Goal: Task Accomplishment & Management: Complete application form

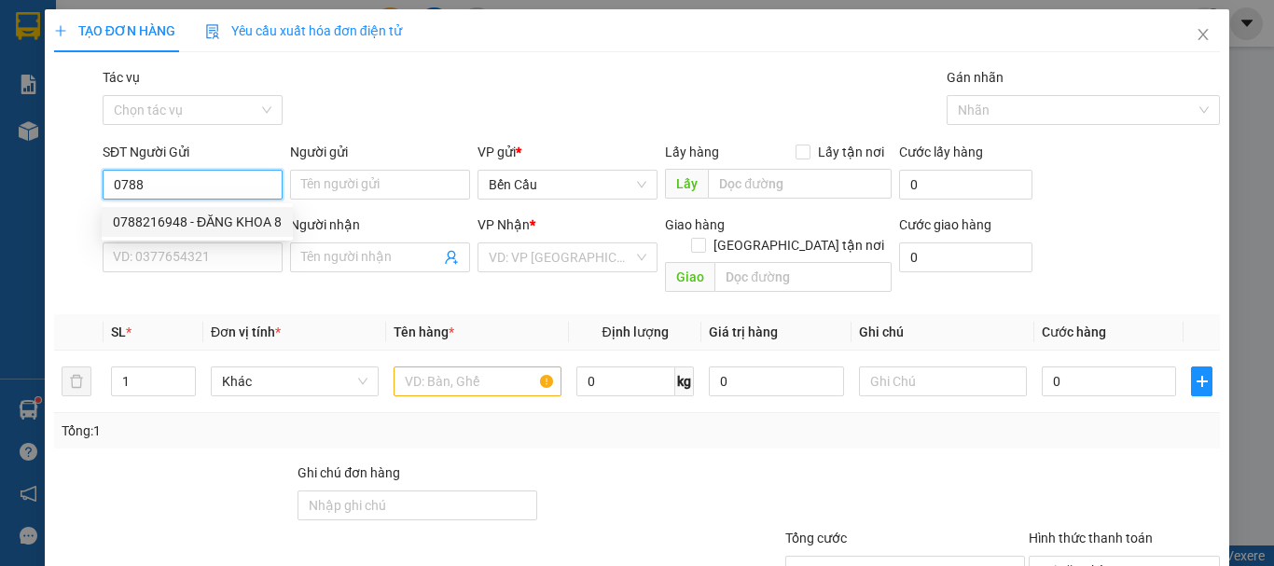
click at [193, 211] on div "0788216948 - ĐĂNG KHOA 8" at bounding box center [197, 222] width 191 height 30
type input "0788216948"
type input "ĐĂNG KHOA 8"
type input "0707197001"
type input "labo ANZ"
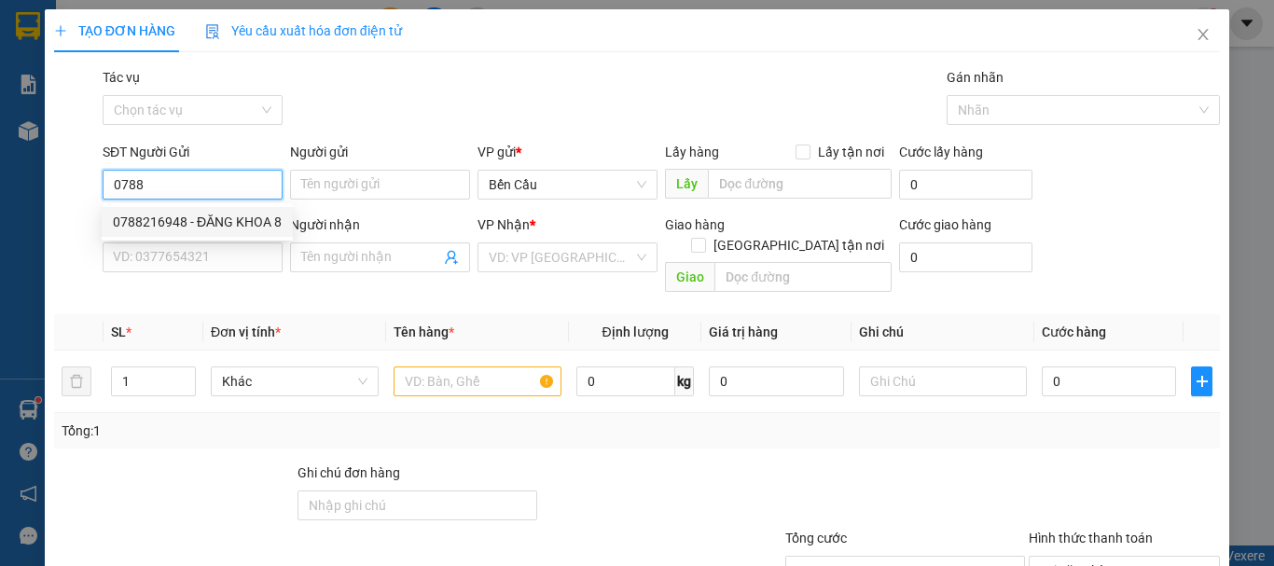
type input "Kdb"
type input "30.000"
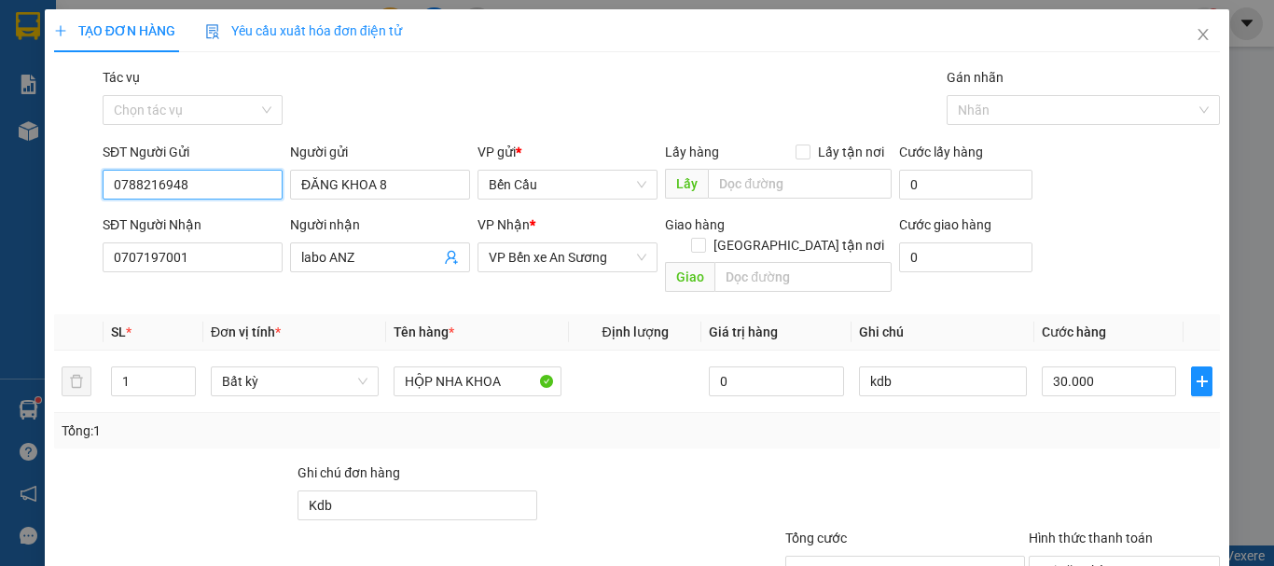
scroll to position [124, 0]
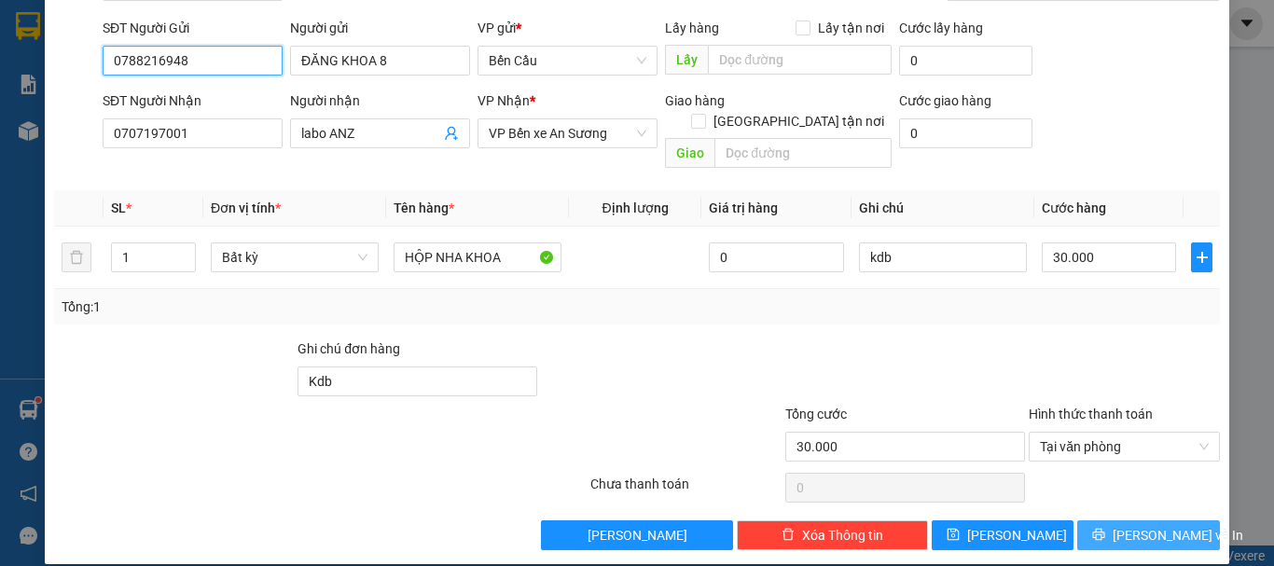
type input "0788216948"
click at [1159, 525] on span "[PERSON_NAME] và In" at bounding box center [1178, 535] width 131 height 21
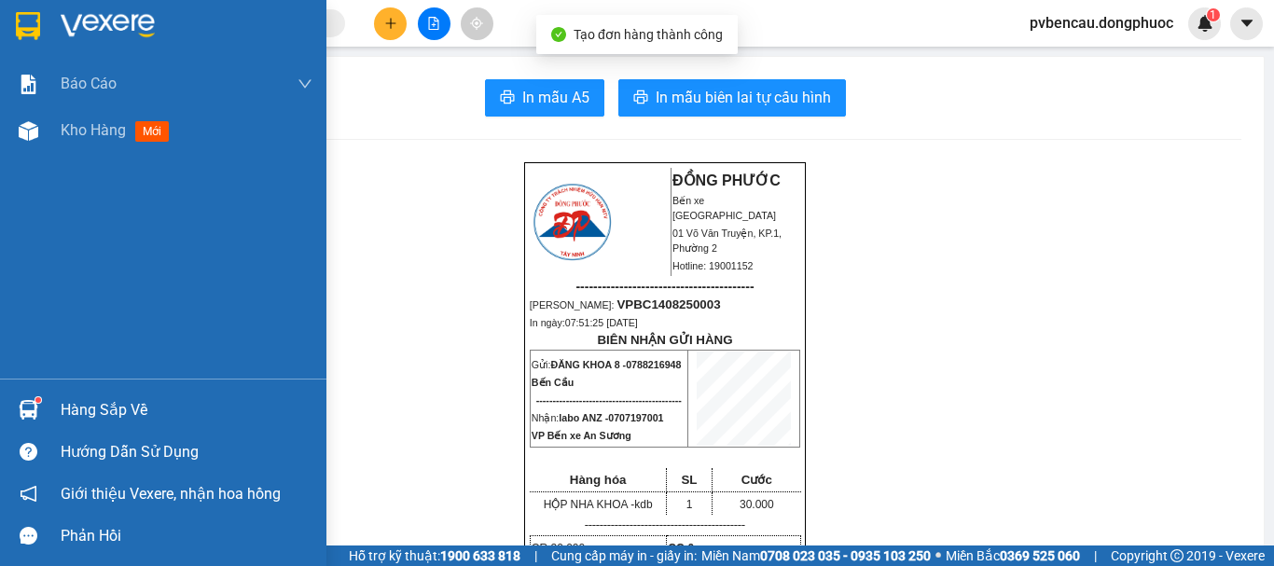
click at [47, 140] on div "Kho hàng mới" at bounding box center [163, 130] width 327 height 47
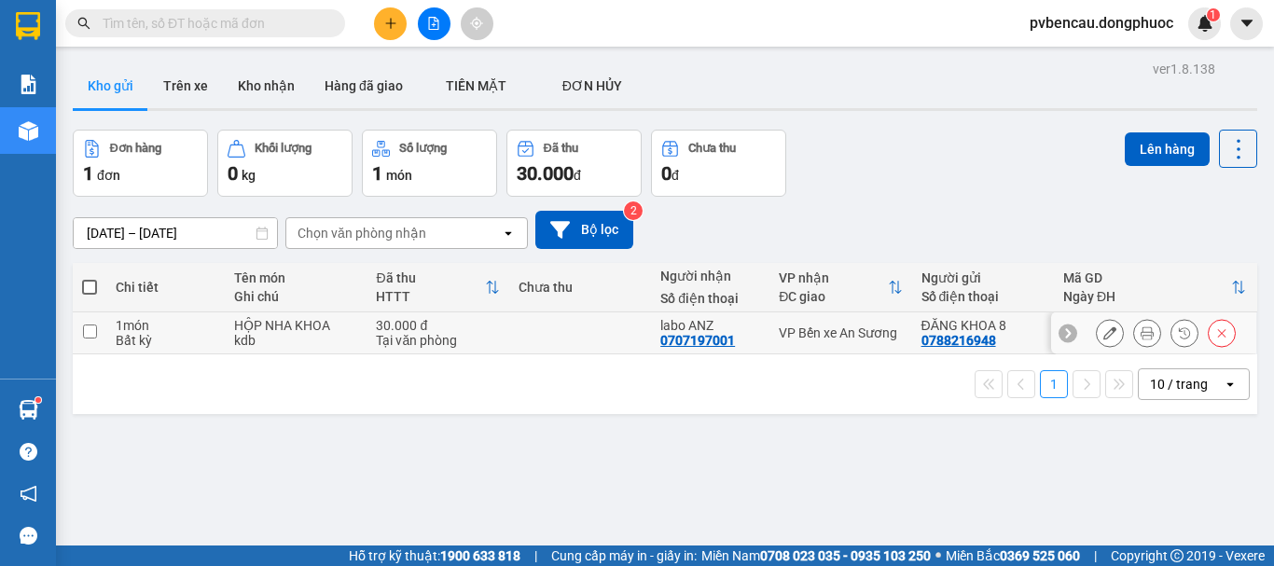
click at [267, 341] on div "kdb" at bounding box center [295, 340] width 123 height 15
checkbox input "true"
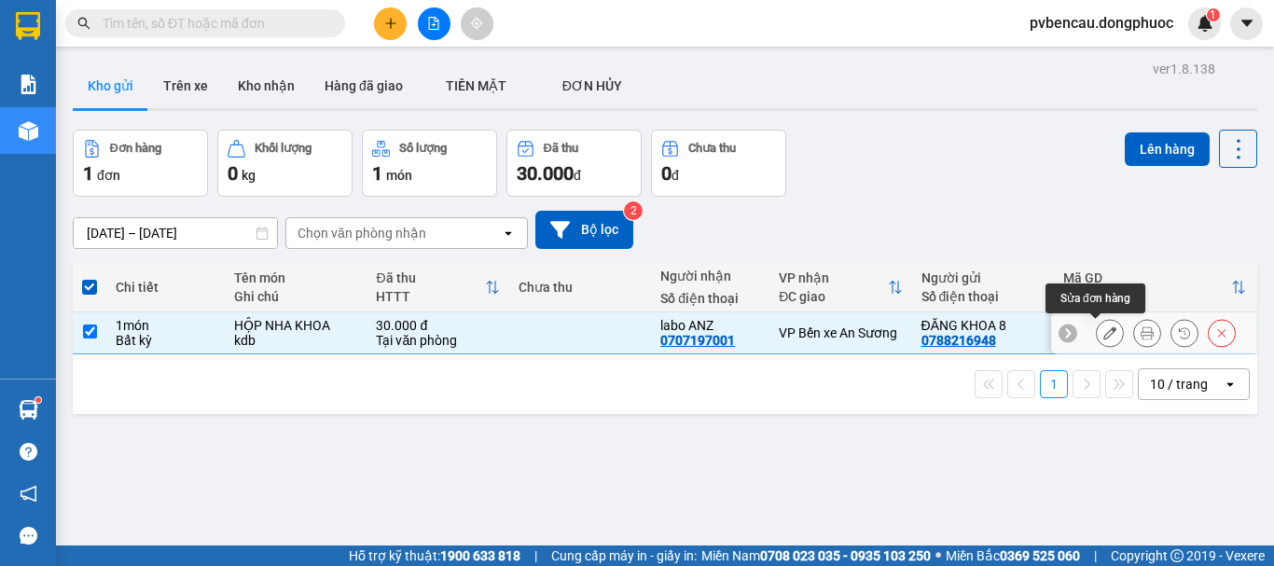
click at [1103, 335] on button at bounding box center [1110, 333] width 26 height 33
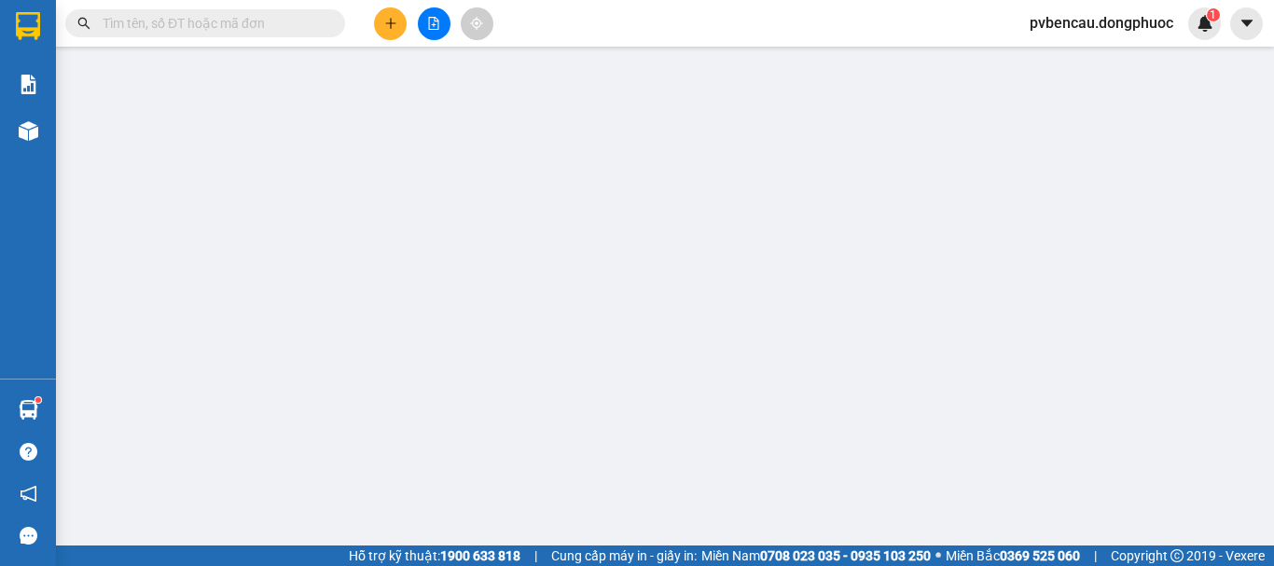
type input "0788216948"
type input "0707197001"
type input "Kdb"
type input "30.000"
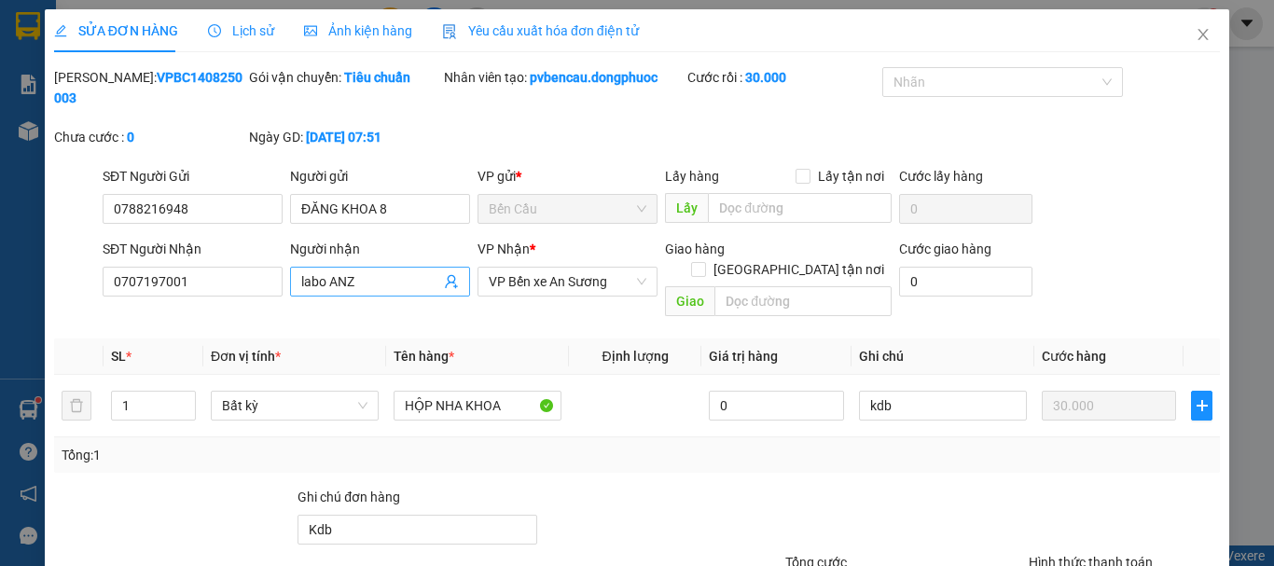
click at [449, 275] on icon "user-add" at bounding box center [451, 282] width 12 height 14
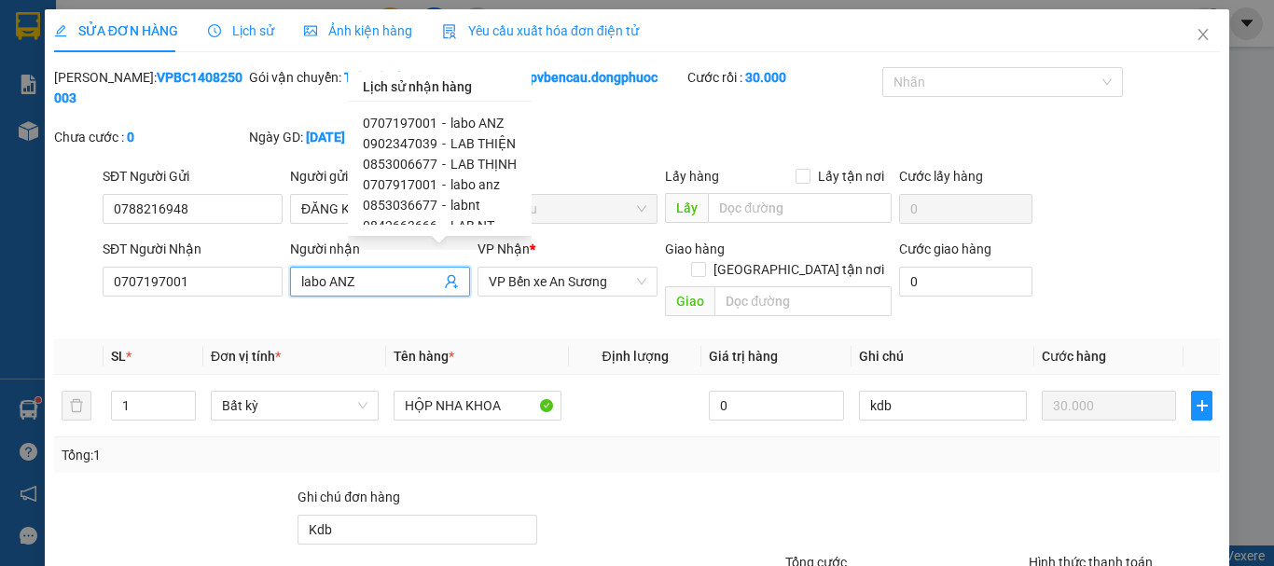
click at [454, 165] on span "LAB THỊNH" at bounding box center [484, 164] width 66 height 15
type input "0853006677"
type input "LAB THỊNH"
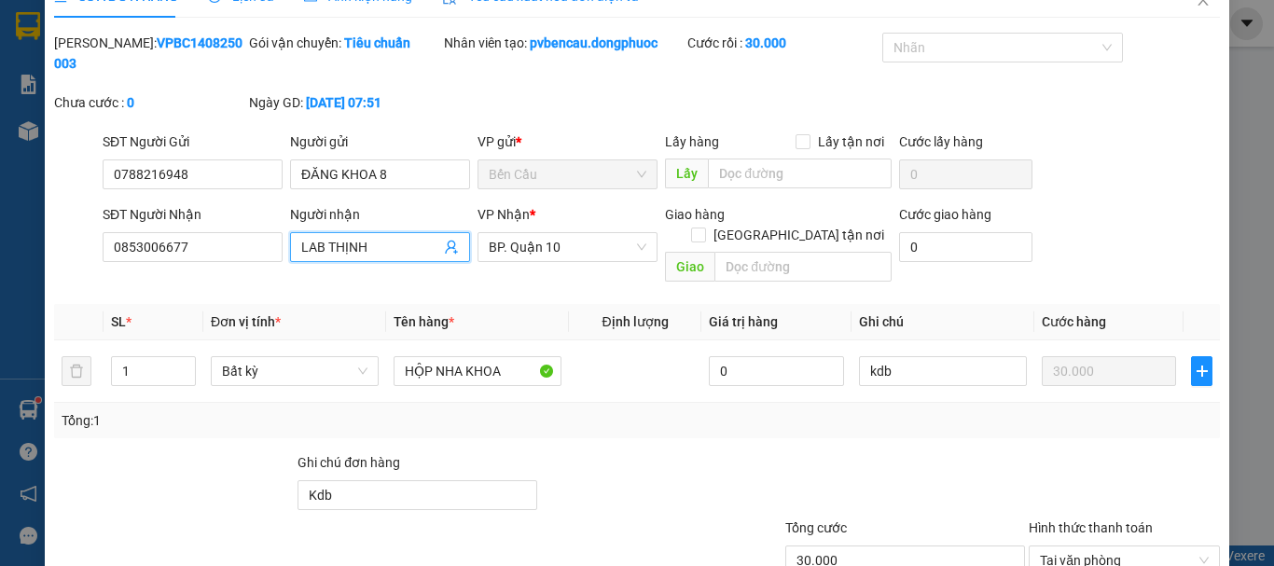
scroll to position [128, 0]
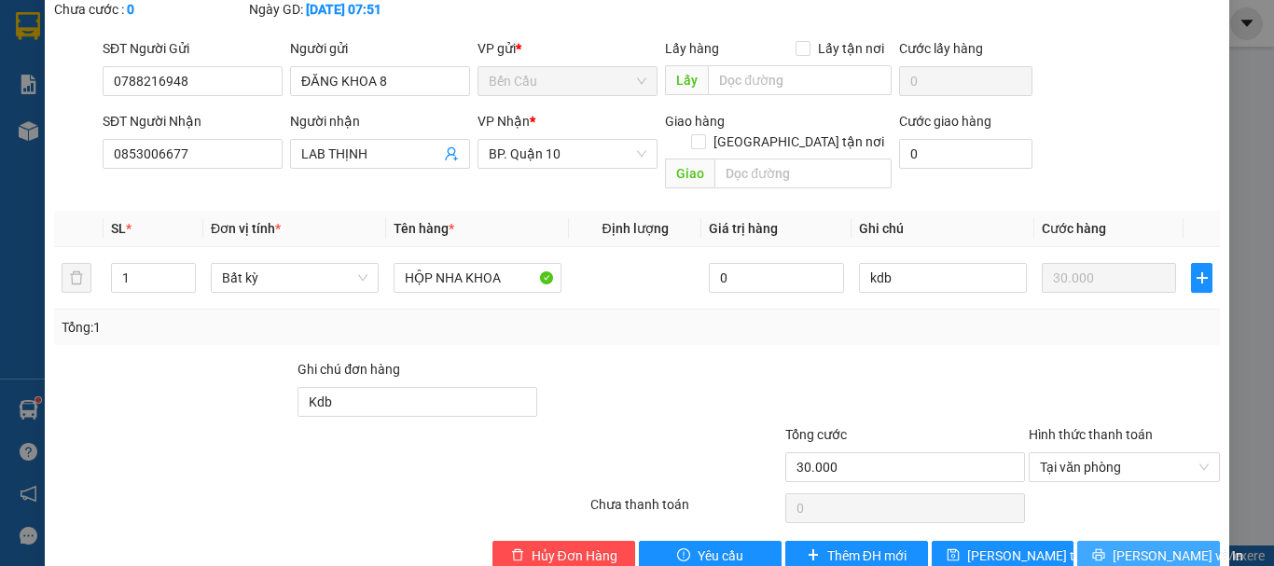
click at [1155, 546] on span "[PERSON_NAME] và In" at bounding box center [1178, 556] width 131 height 21
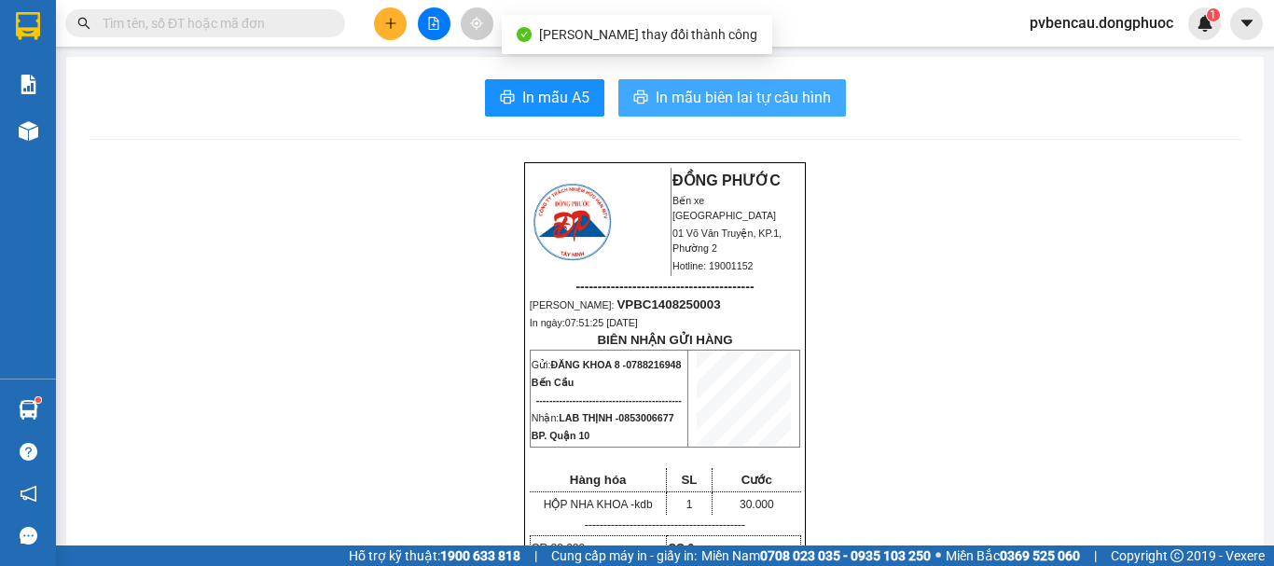
click at [793, 103] on span "In mẫu biên lai tự cấu hình" at bounding box center [743, 97] width 175 height 23
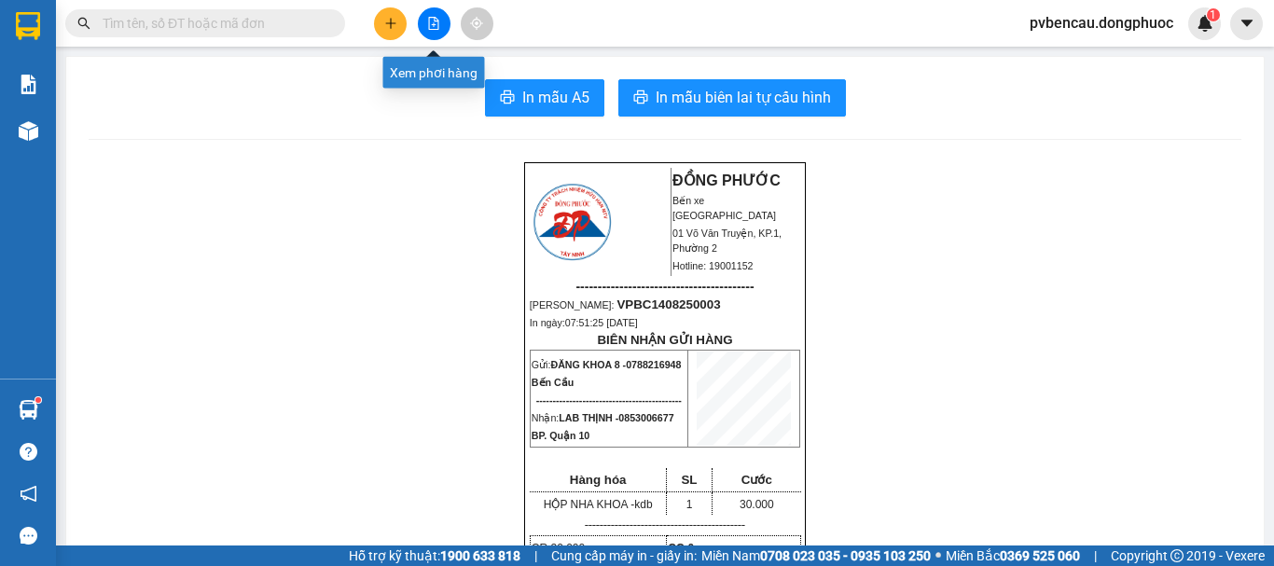
click at [398, 27] on button at bounding box center [390, 23] width 33 height 33
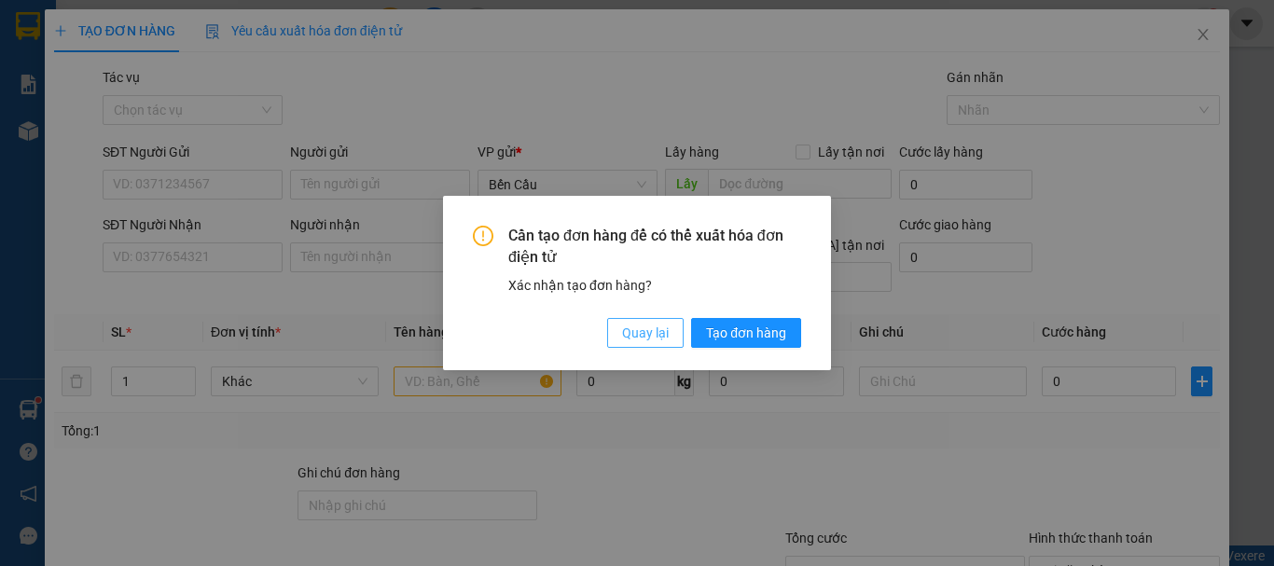
click at [654, 327] on span "Quay lại" at bounding box center [645, 333] width 47 height 21
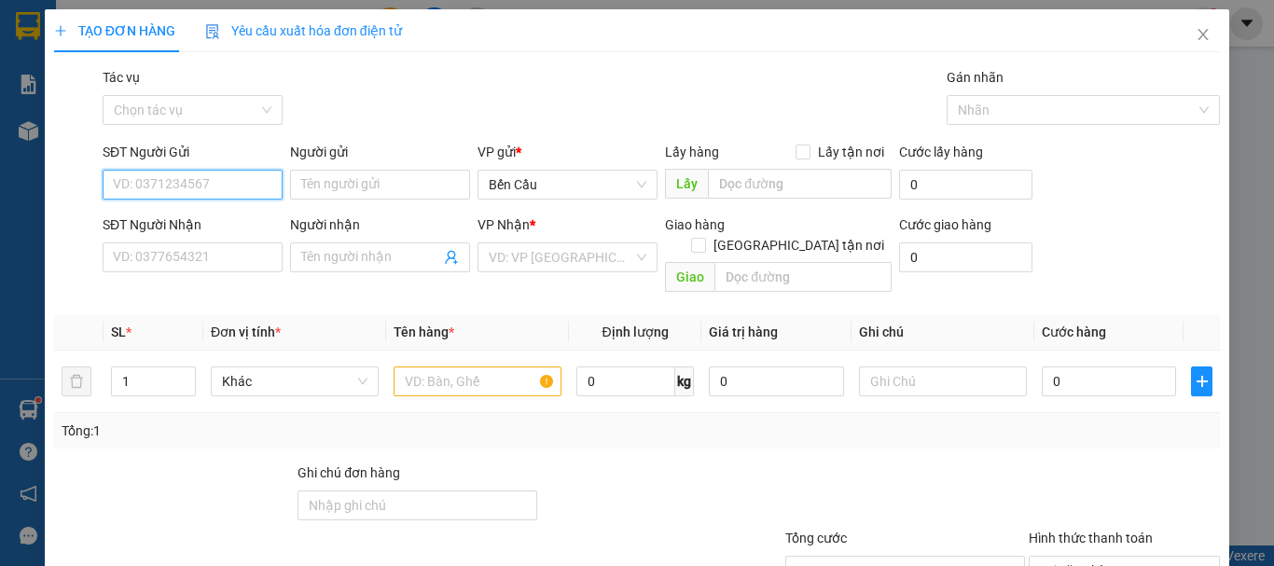
click at [145, 188] on input "SĐT Người Gửi" at bounding box center [193, 185] width 180 height 30
click at [248, 224] on div "0788216948 - ĐĂNG KHOA 8" at bounding box center [197, 222] width 169 height 21
type input "0788216948"
type input "ĐĂNG KHOA 8"
type input "0853006677"
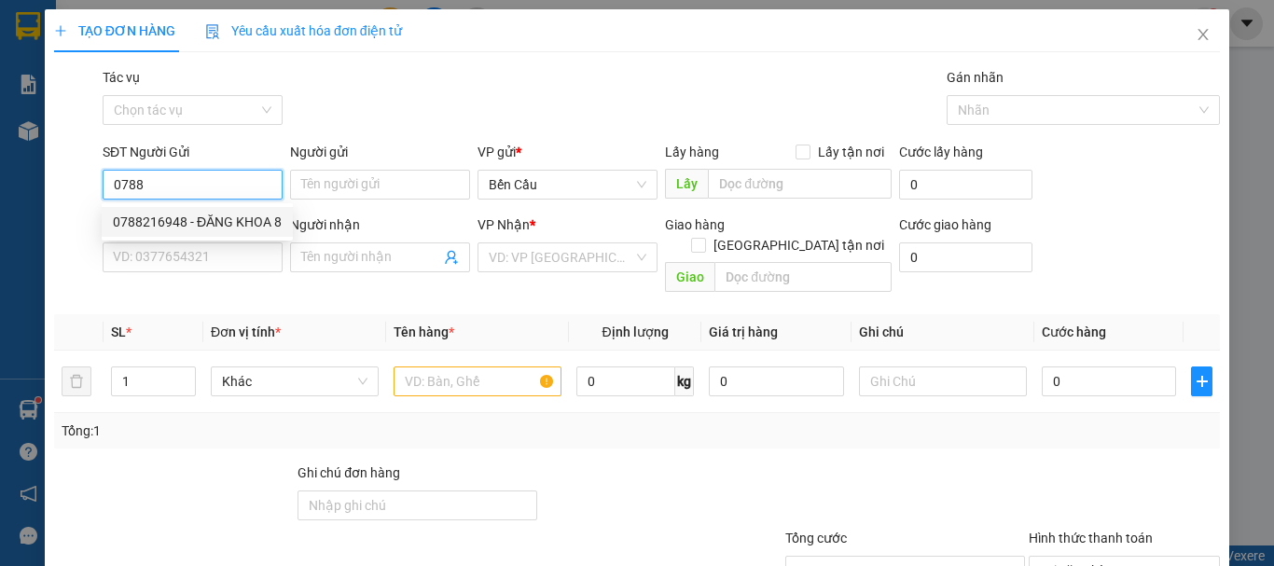
type input "LAB THỊNH"
type input "Kdb"
type input "30.000"
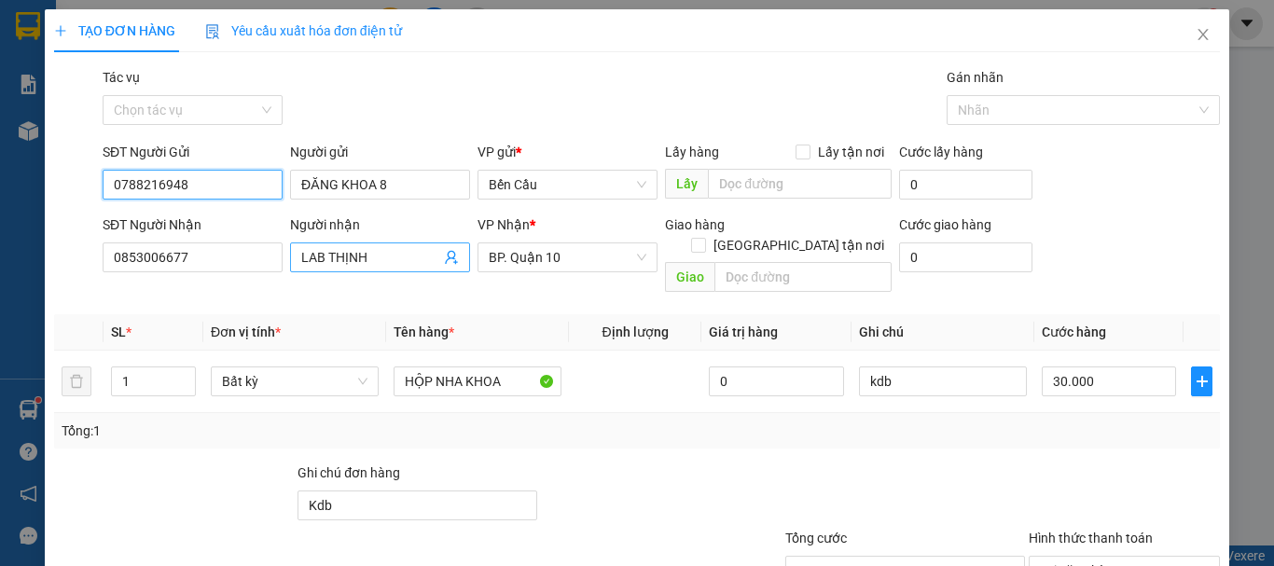
type input "0788216948"
click at [449, 257] on icon "user-add" at bounding box center [451, 258] width 12 height 14
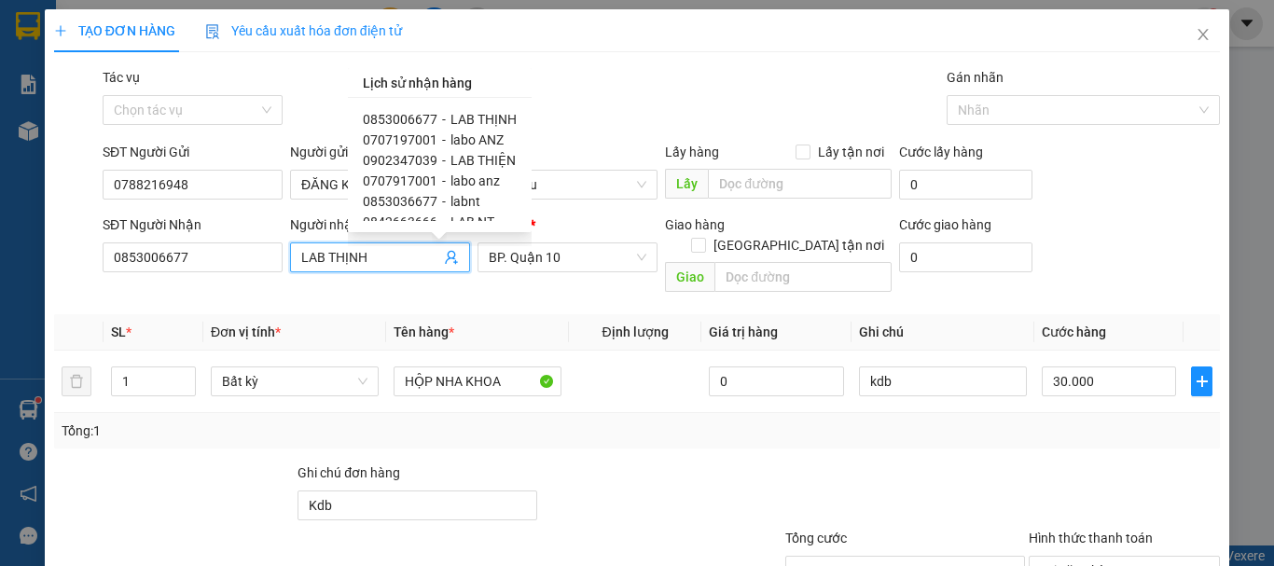
click at [477, 137] on span "labo ANZ" at bounding box center [477, 139] width 53 height 15
type input "0707197001"
type input "labo ANZ"
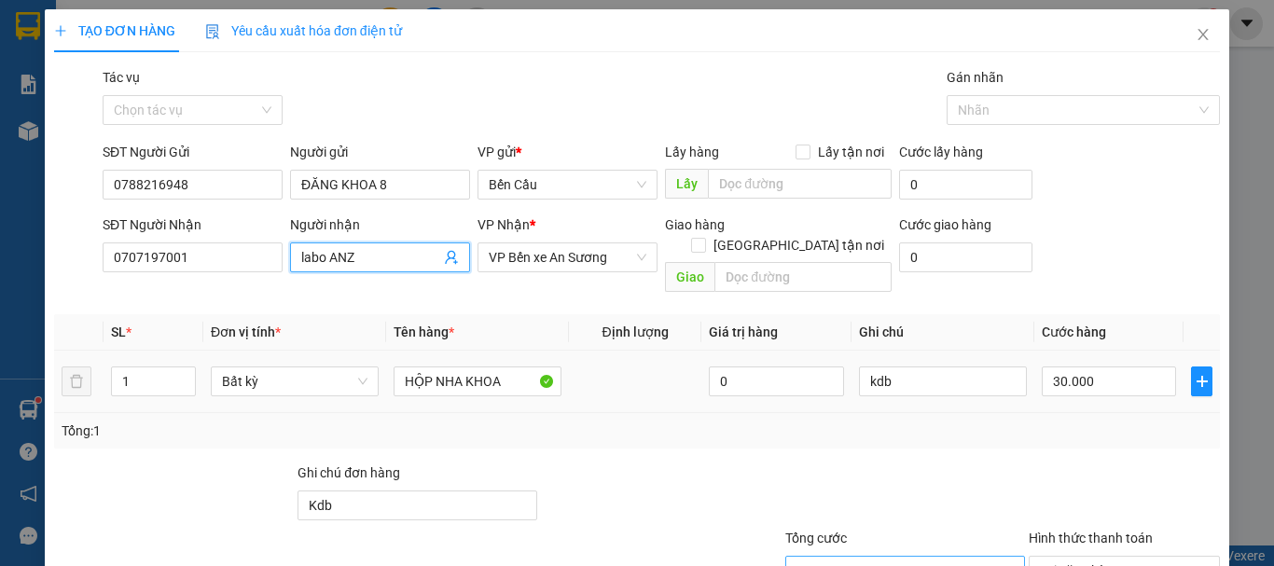
scroll to position [93, 0]
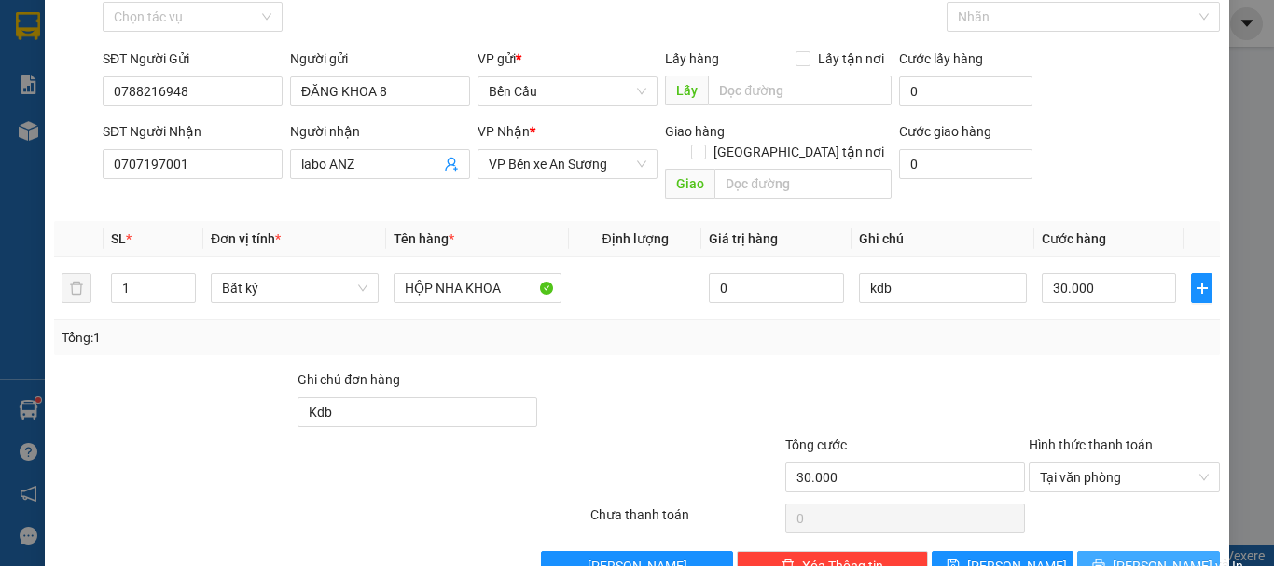
click at [1139, 551] on button "[PERSON_NAME] và In" at bounding box center [1149, 566] width 143 height 30
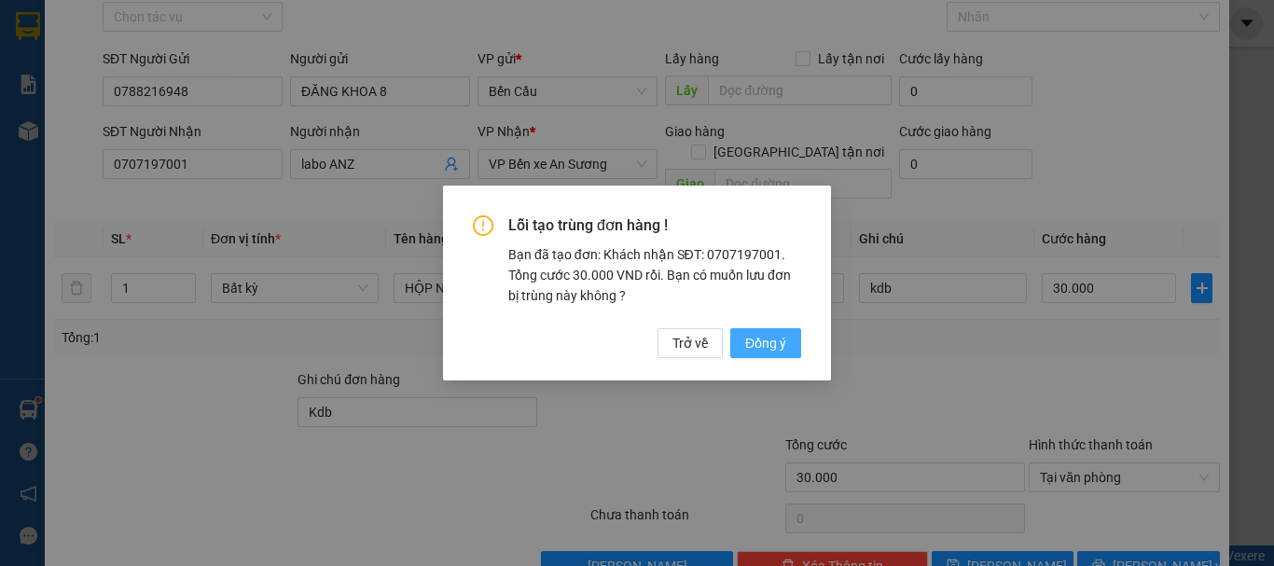
click at [767, 348] on span "Đồng ý" at bounding box center [765, 343] width 41 height 21
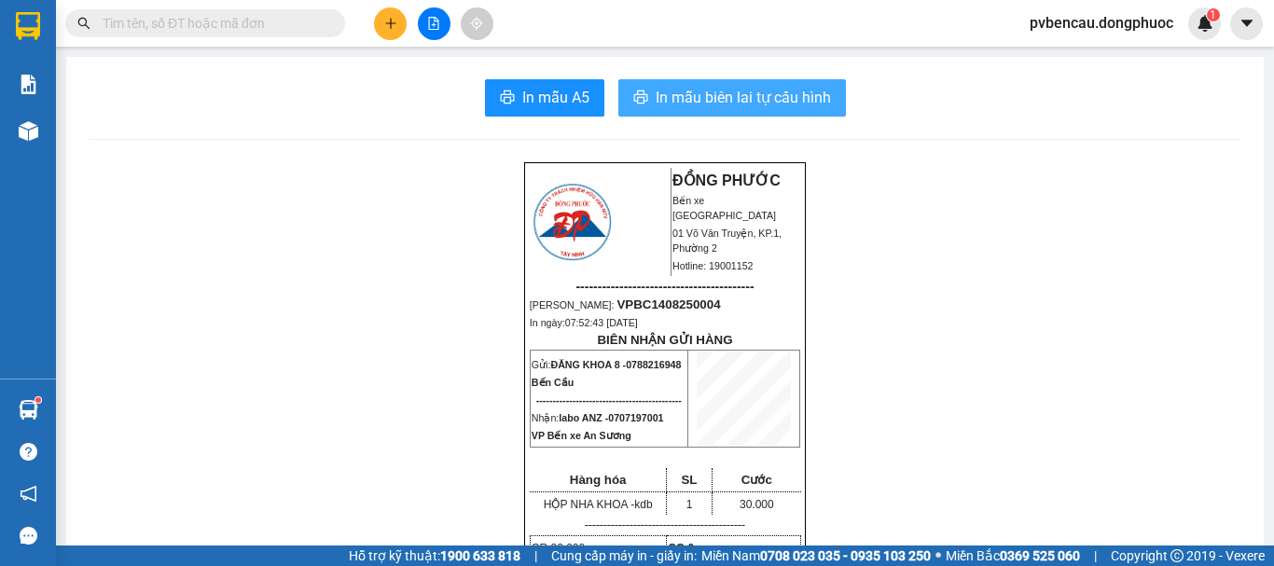
click at [763, 106] on span "In mẫu biên lai tự cấu hình" at bounding box center [743, 97] width 175 height 23
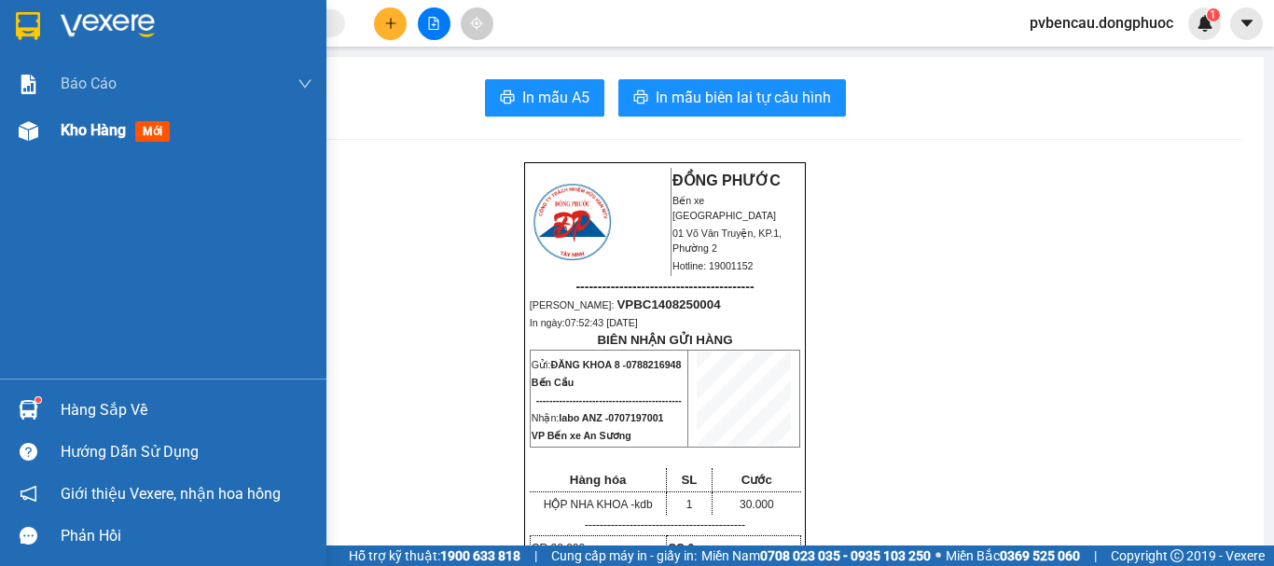
drag, startPoint x: 42, startPoint y: 129, endPoint x: 206, endPoint y: 200, distance: 178.9
click at [43, 129] on div at bounding box center [28, 131] width 33 height 33
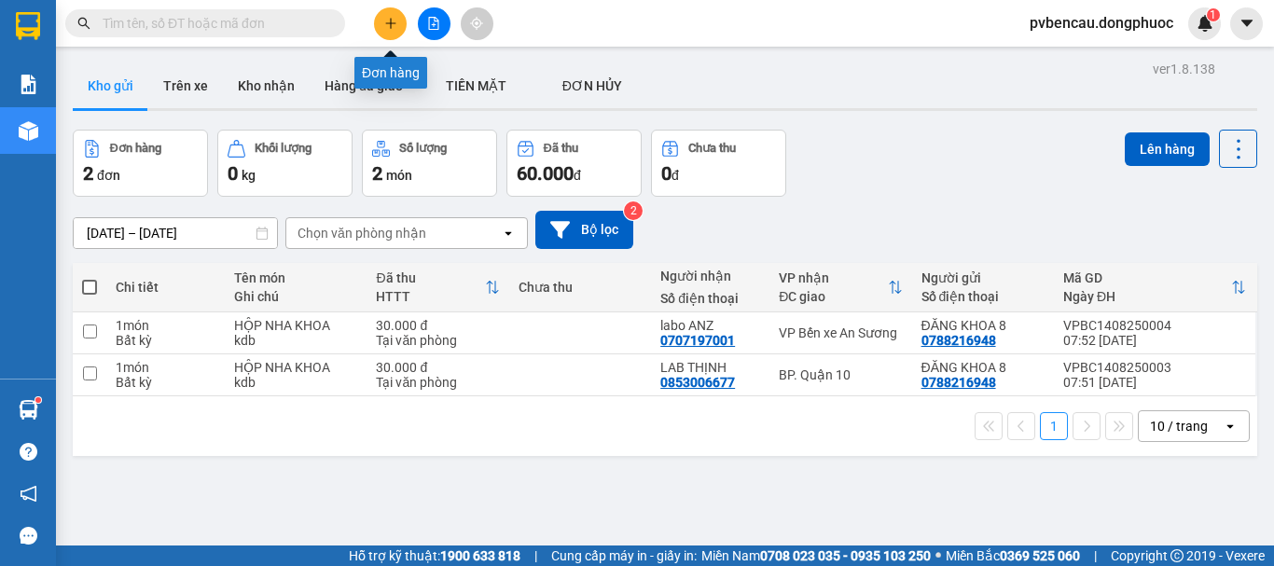
click at [387, 27] on icon "plus" at bounding box center [390, 23] width 13 height 13
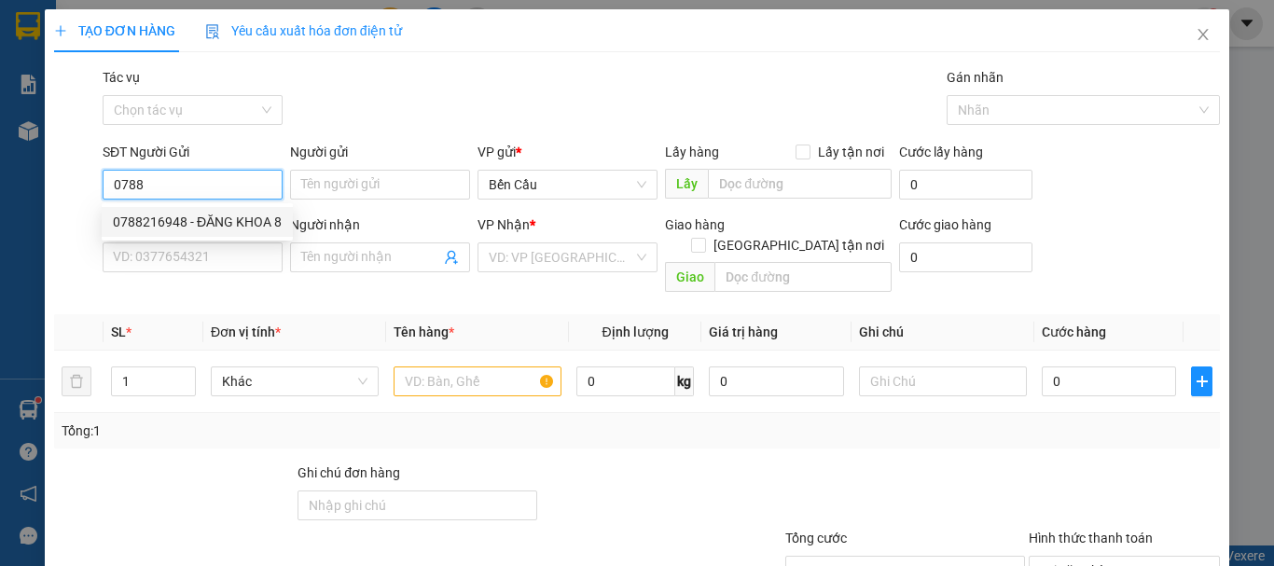
click at [244, 215] on div "0788216948 - ĐĂNG KHOA 8" at bounding box center [197, 222] width 169 height 21
type input "0788216948"
type input "ĐĂNG KHOA 8"
type input "0707197001"
type input "labo ANZ"
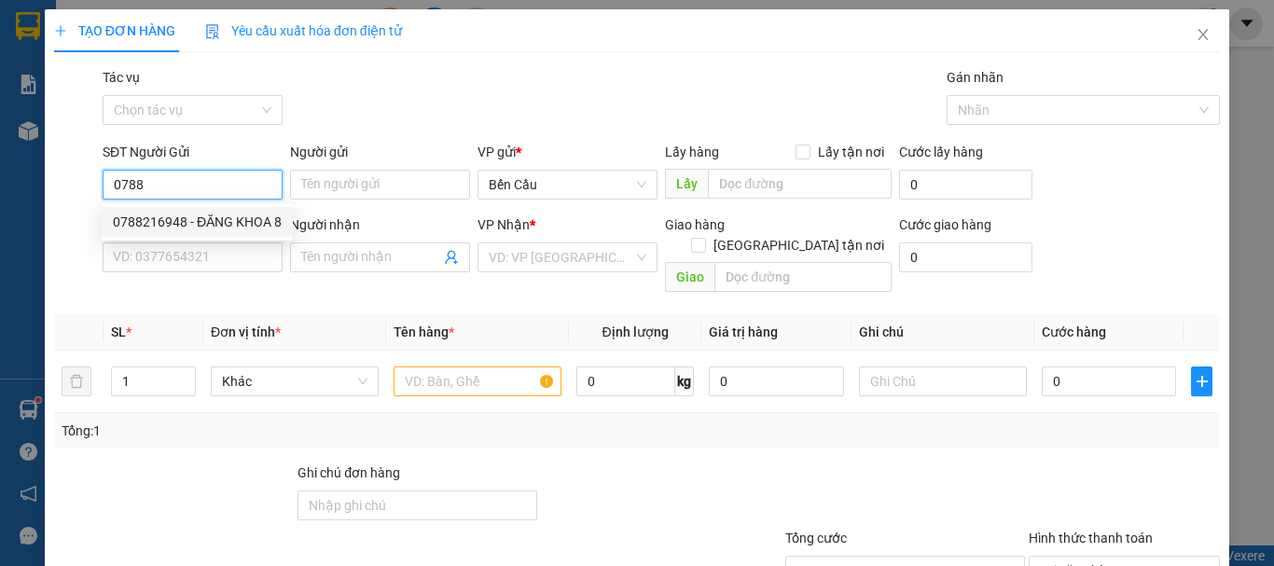
type input "Kdb"
type input "30.000"
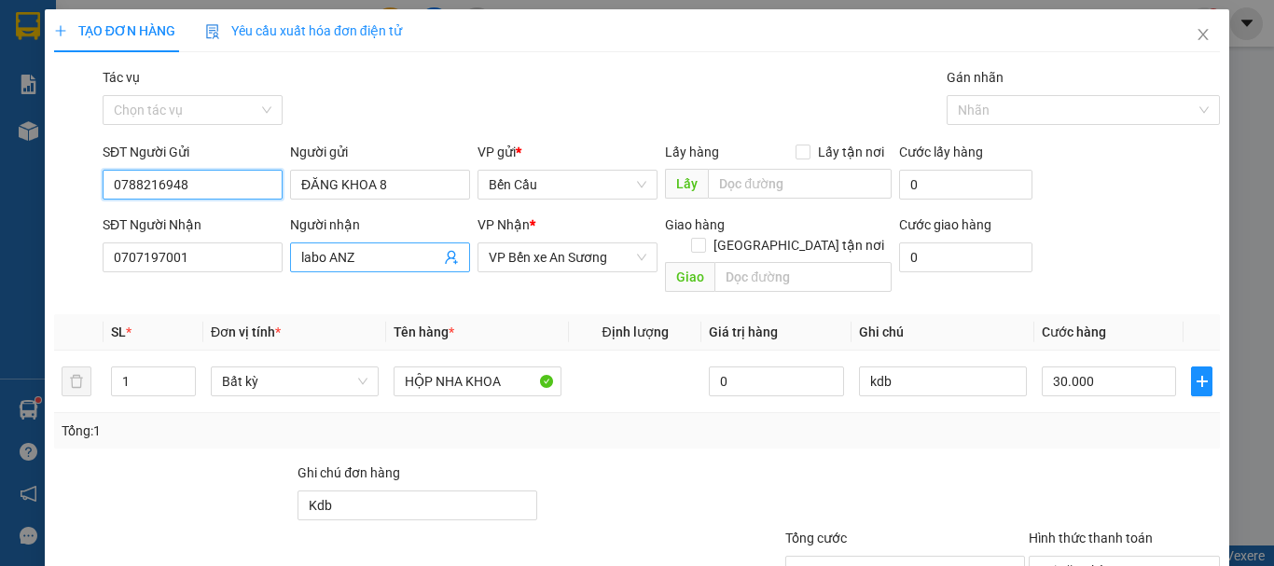
type input "0788216948"
click at [452, 255] on icon "user-add" at bounding box center [451, 257] width 15 height 15
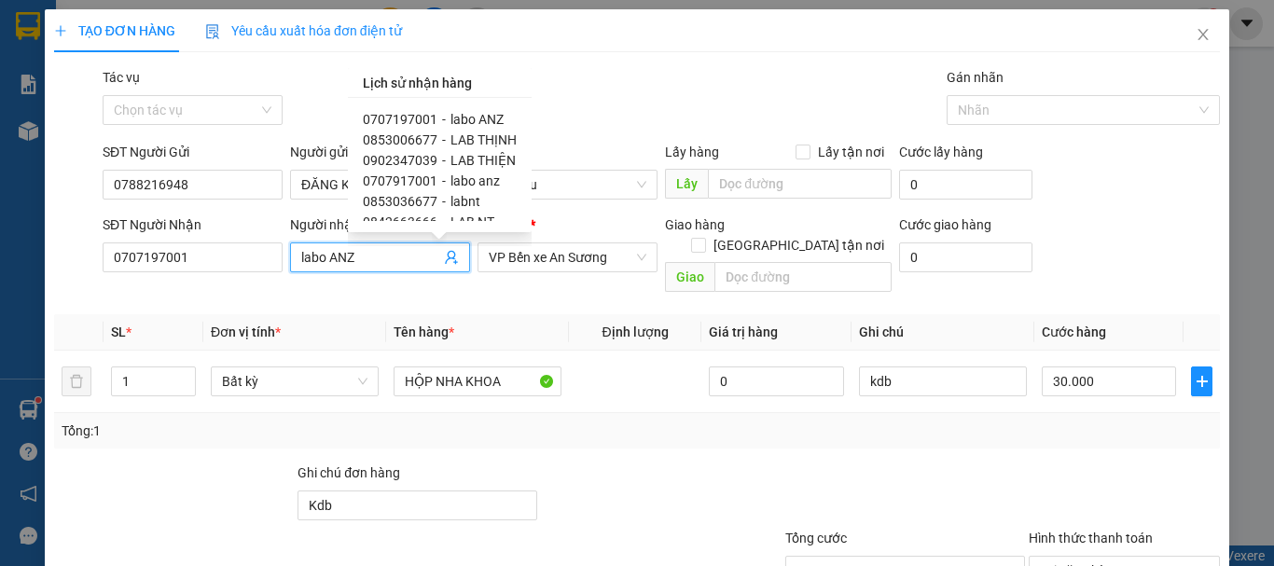
click at [483, 160] on span "LAB THIỆN" at bounding box center [483, 160] width 65 height 15
type input "0902347039"
type input "LAB THIỆN"
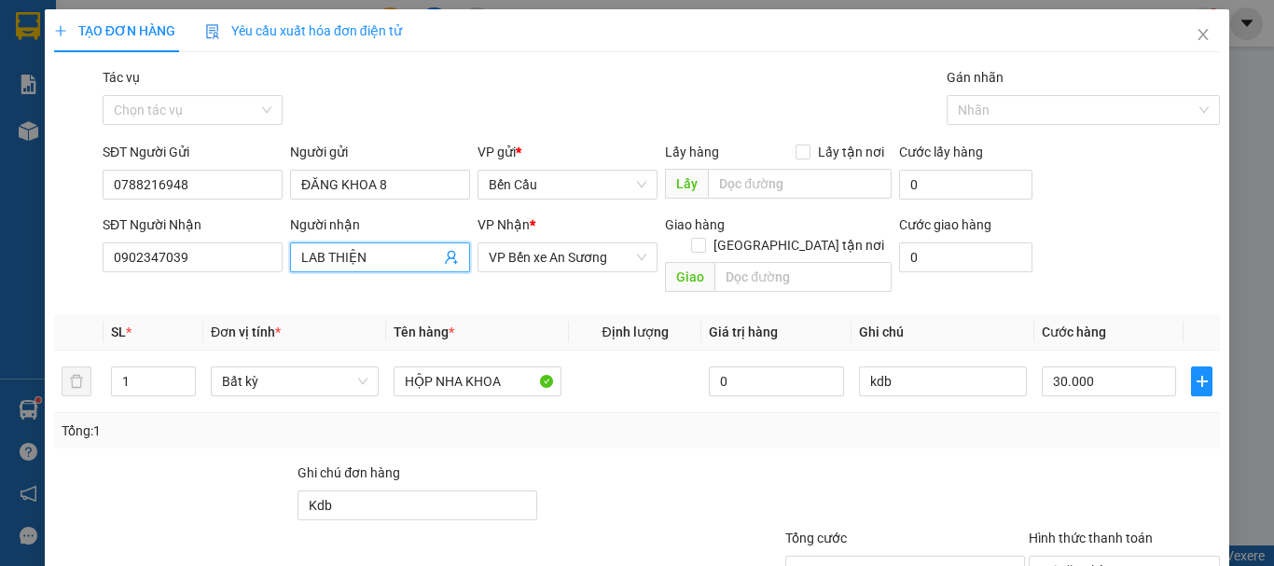
scroll to position [124, 0]
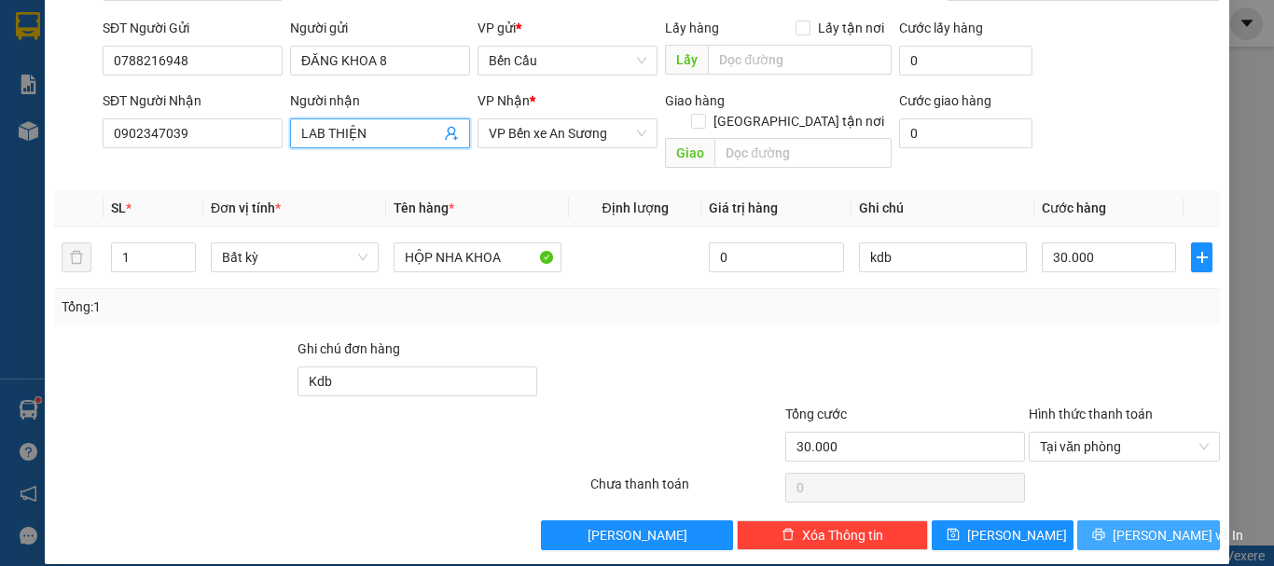
click at [1127, 525] on span "[PERSON_NAME] và In" at bounding box center [1178, 535] width 131 height 21
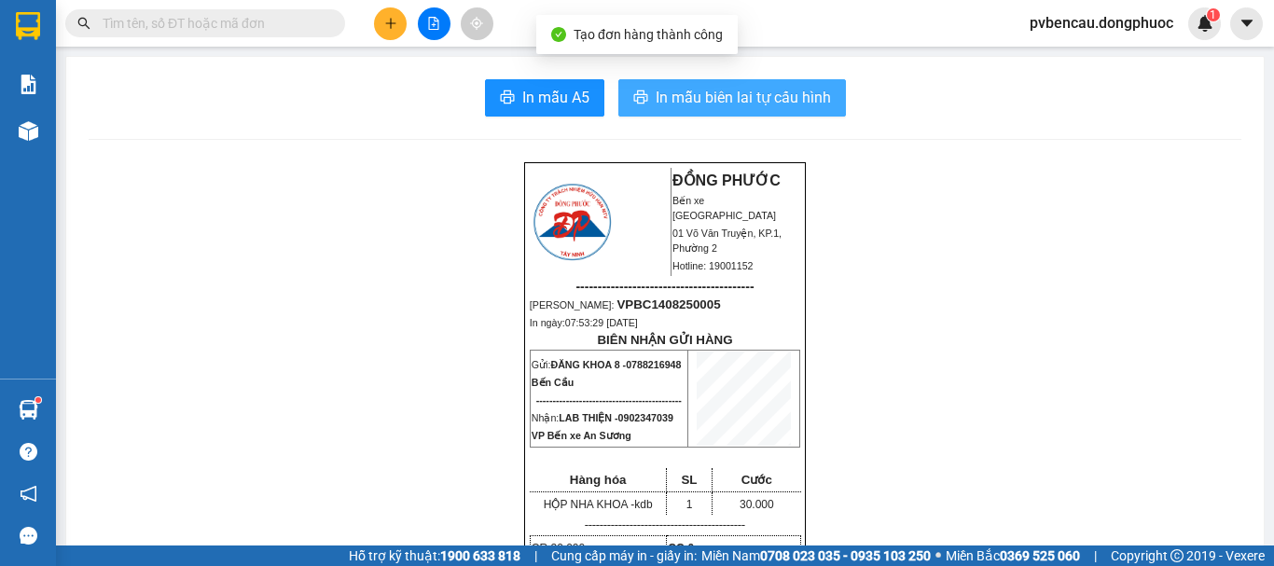
click at [732, 114] on button "In mẫu biên lai tự cấu hình" at bounding box center [733, 97] width 228 height 37
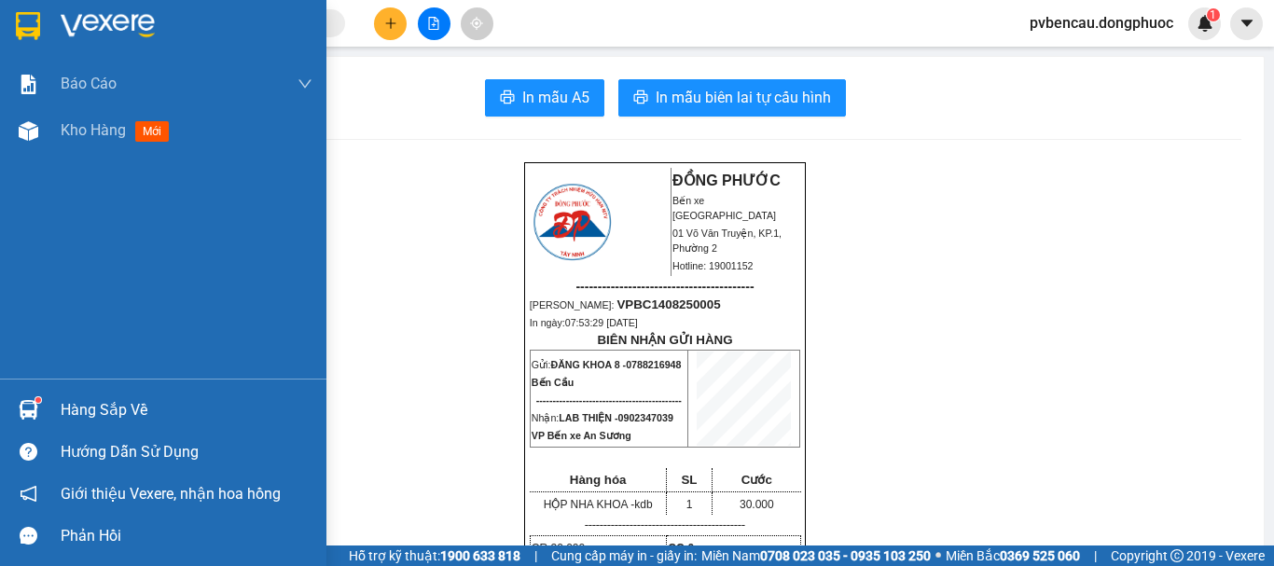
click at [45, 396] on div "Hàng sắp về" at bounding box center [163, 410] width 327 height 42
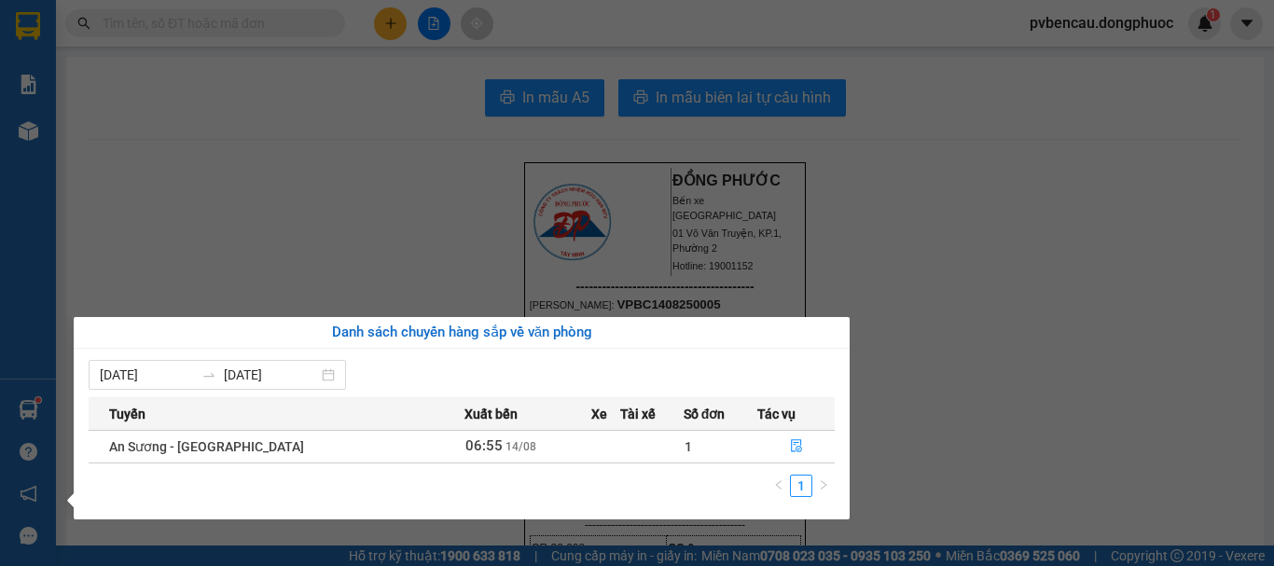
click at [992, 271] on section "Kết quả tìm kiếm ( 0 ) Bộ lọc No Data pvbencau.dongphuoc 1 Báo cáo Mẫu 1: Báo c…" at bounding box center [637, 283] width 1274 height 566
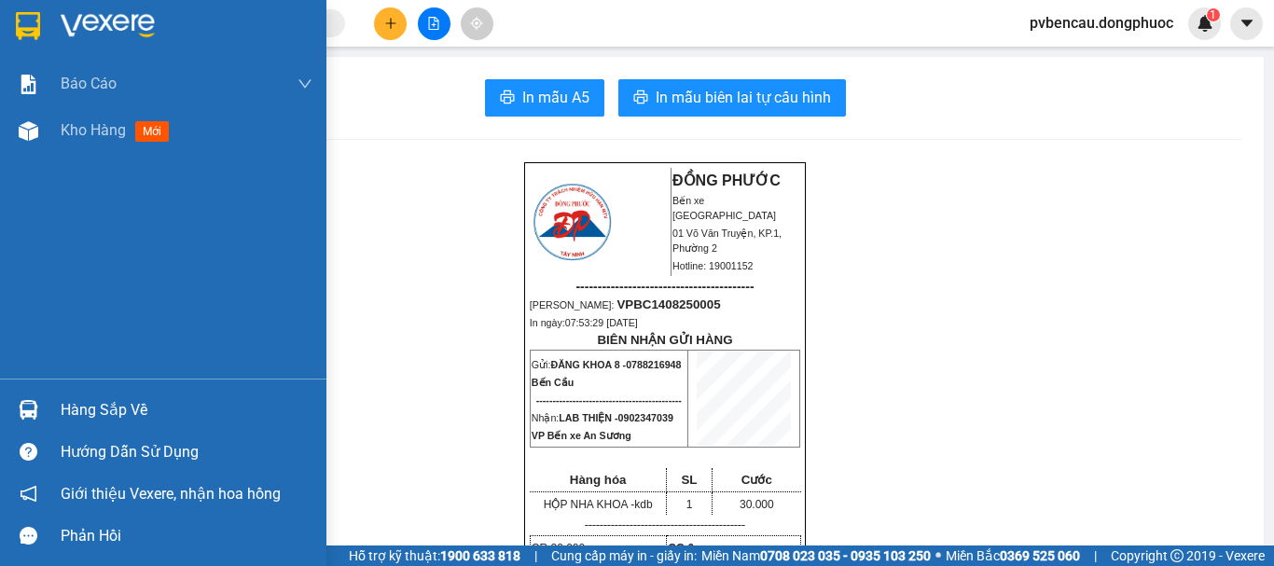
click at [31, 419] on img at bounding box center [29, 410] width 20 height 20
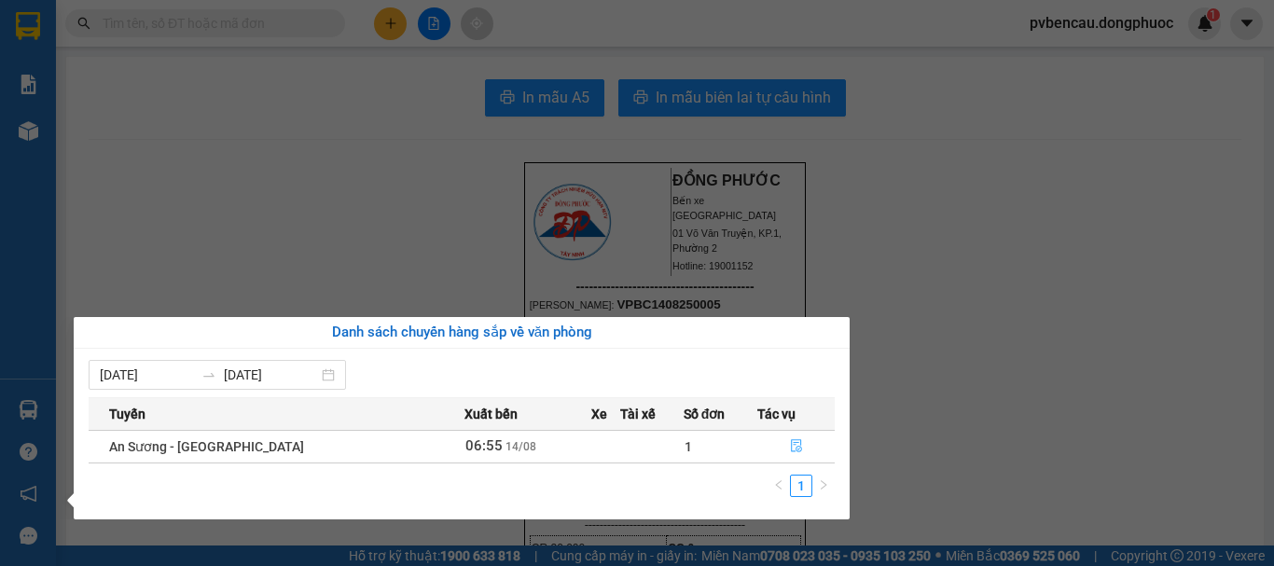
click at [791, 446] on icon "file-done" at bounding box center [796, 445] width 13 height 13
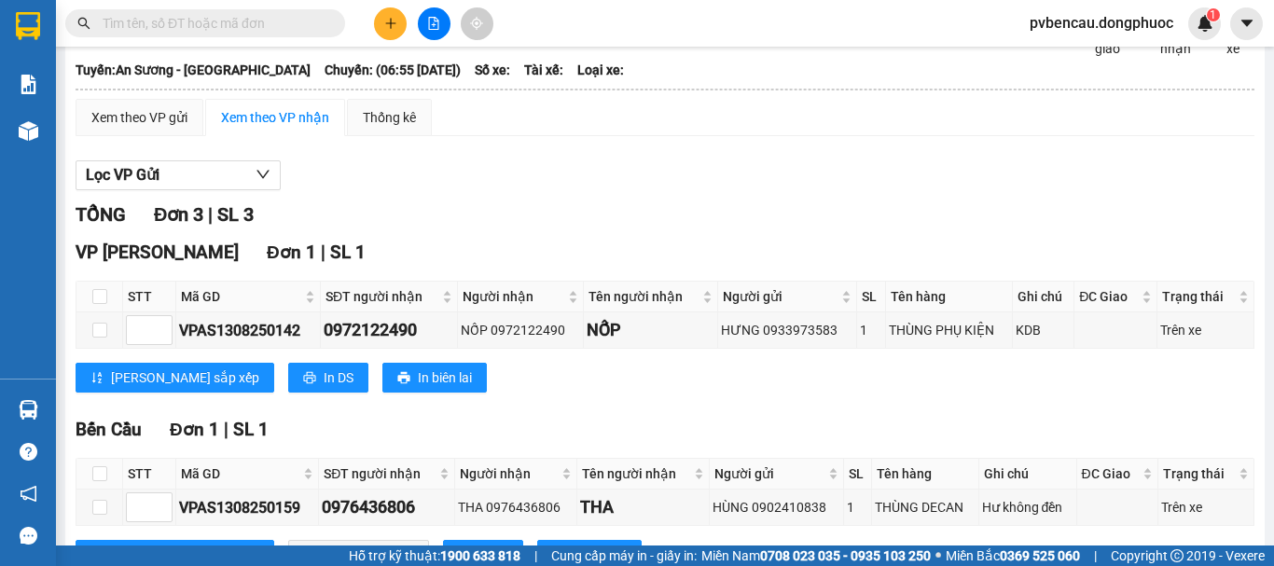
scroll to position [363, 0]
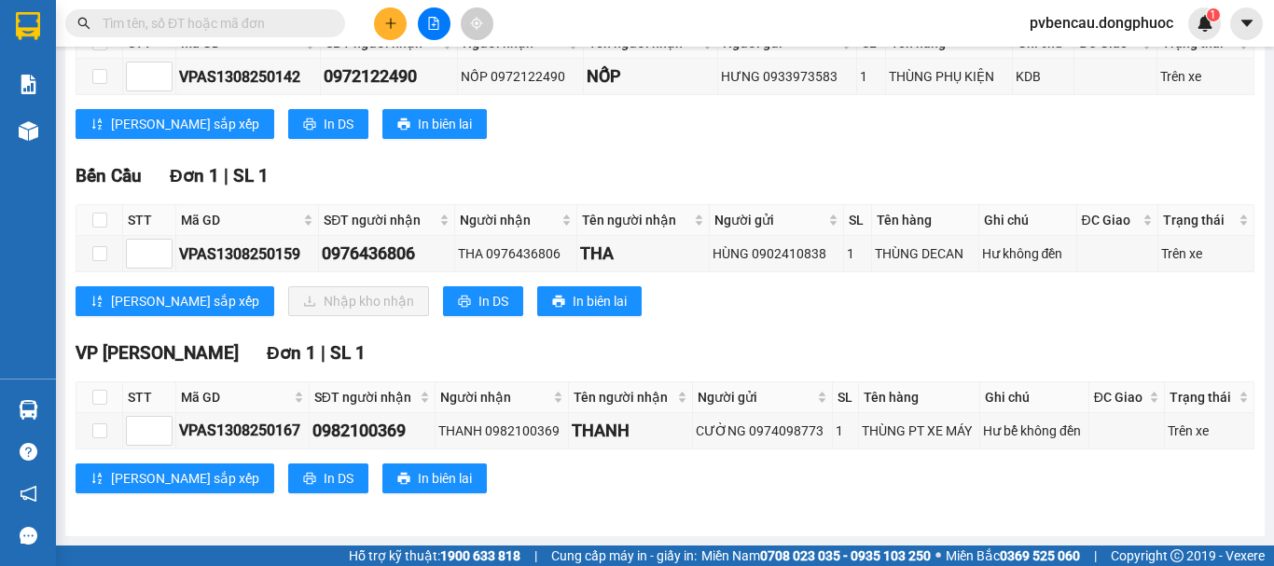
click at [633, 143] on div "VP [GEOGRAPHIC_DATA] 1 | SL 1 STT Mã GD SĐT người nhận Người nhận Tên người nhậ…" at bounding box center [665, 69] width 1179 height 168
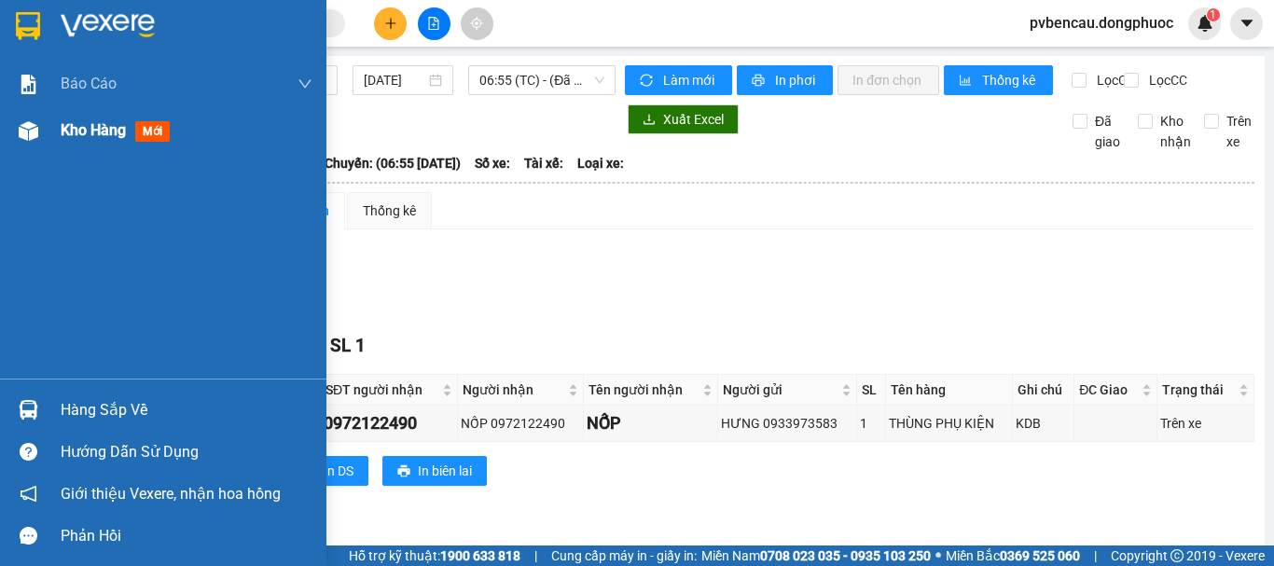
drag, startPoint x: 38, startPoint y: 125, endPoint x: 207, endPoint y: 247, distance: 208.5
click at [37, 125] on div at bounding box center [28, 131] width 33 height 33
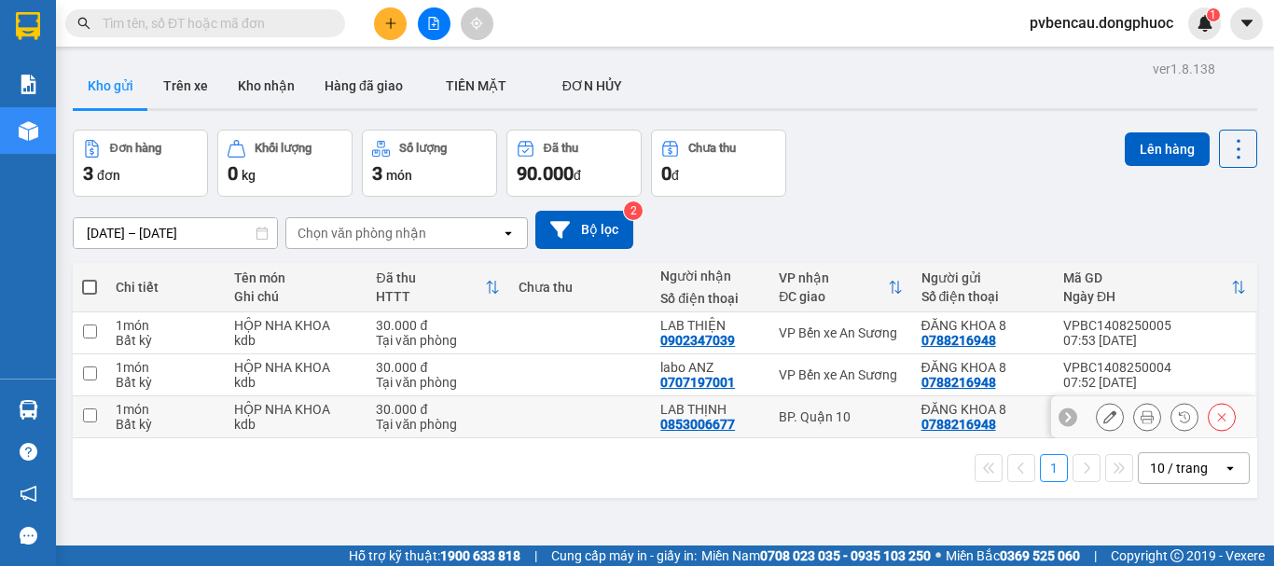
click at [782, 417] on div "BP. Quận 10" at bounding box center [840, 417] width 123 height 15
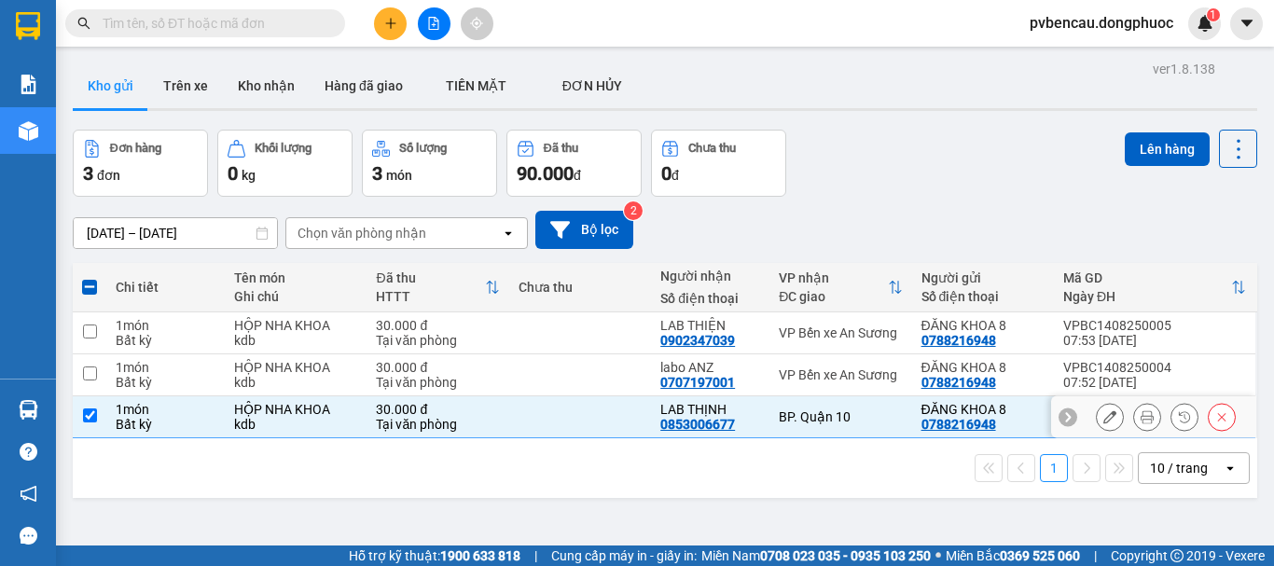
click at [821, 415] on div "BP. Quận 10" at bounding box center [840, 417] width 123 height 15
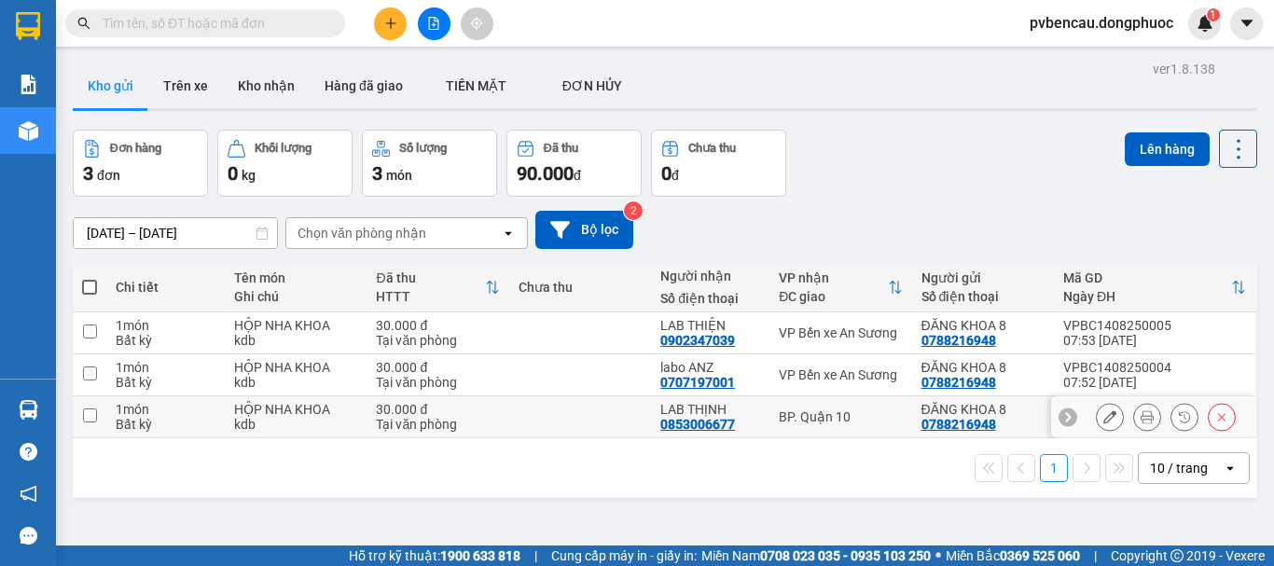
click at [821, 415] on div "BP. Quận 10" at bounding box center [840, 417] width 123 height 15
checkbox input "true"
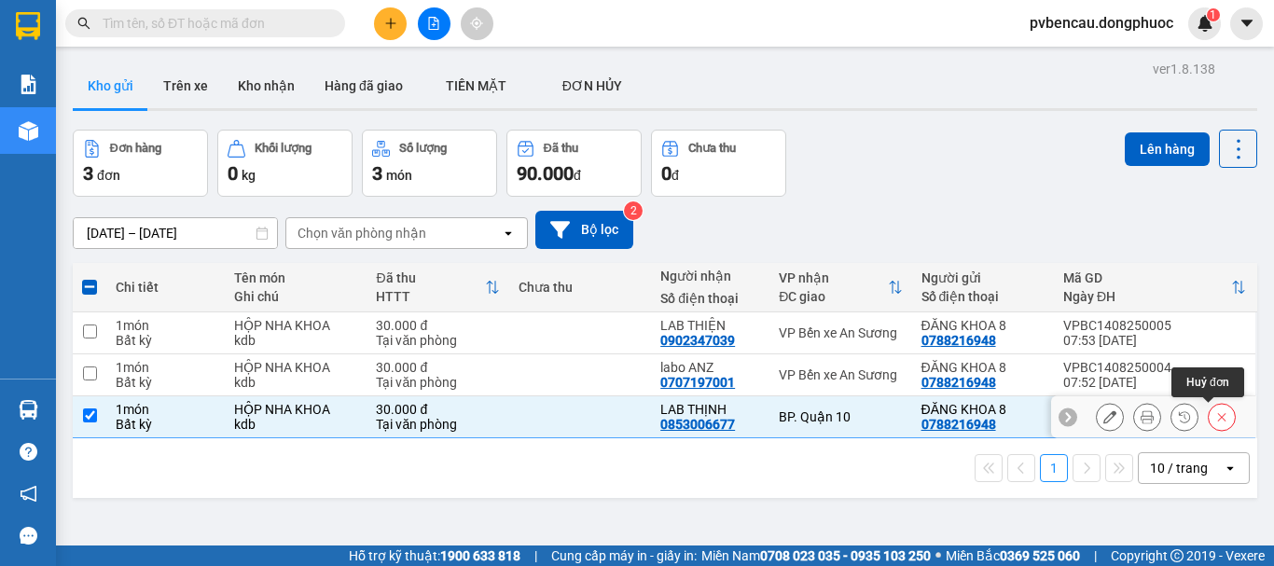
click at [1218, 420] on icon at bounding box center [1222, 417] width 8 height 8
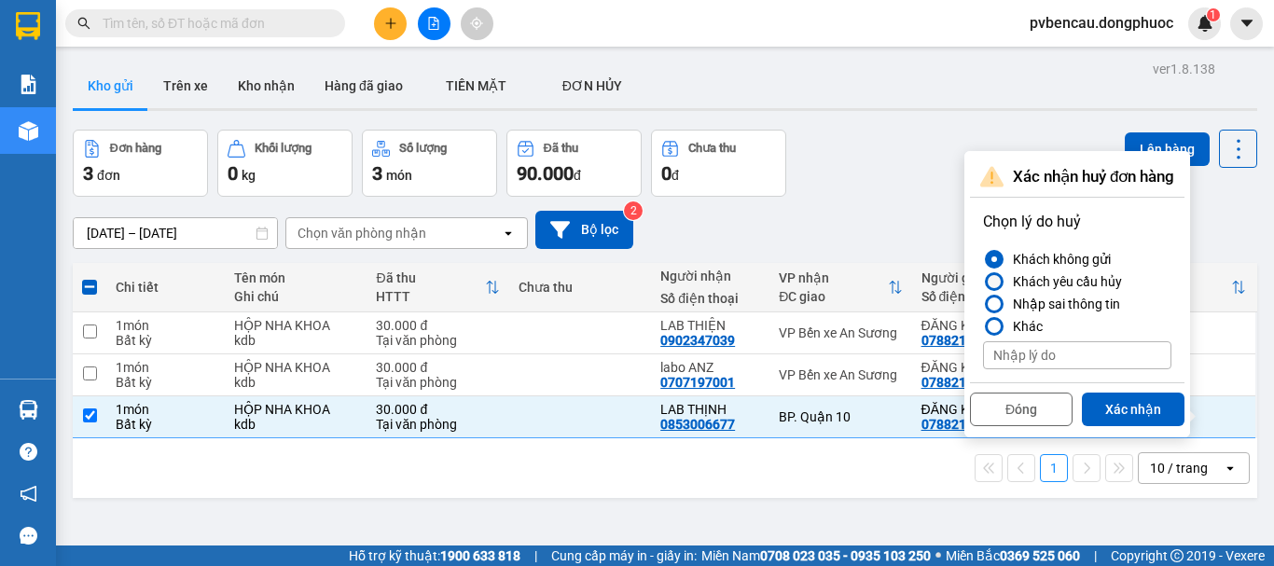
click at [1025, 281] on div "Khách yêu cầu hủy" at bounding box center [1064, 282] width 117 height 22
click at [983, 282] on input "Khách yêu cầu hủy" at bounding box center [983, 282] width 0 height 0
click at [1042, 306] on div "Nhập sai thông tin" at bounding box center [1063, 304] width 115 height 22
click at [983, 304] on input "Nhập sai thông tin" at bounding box center [983, 304] width 0 height 0
click at [1128, 411] on button "Xác nhận" at bounding box center [1133, 410] width 103 height 34
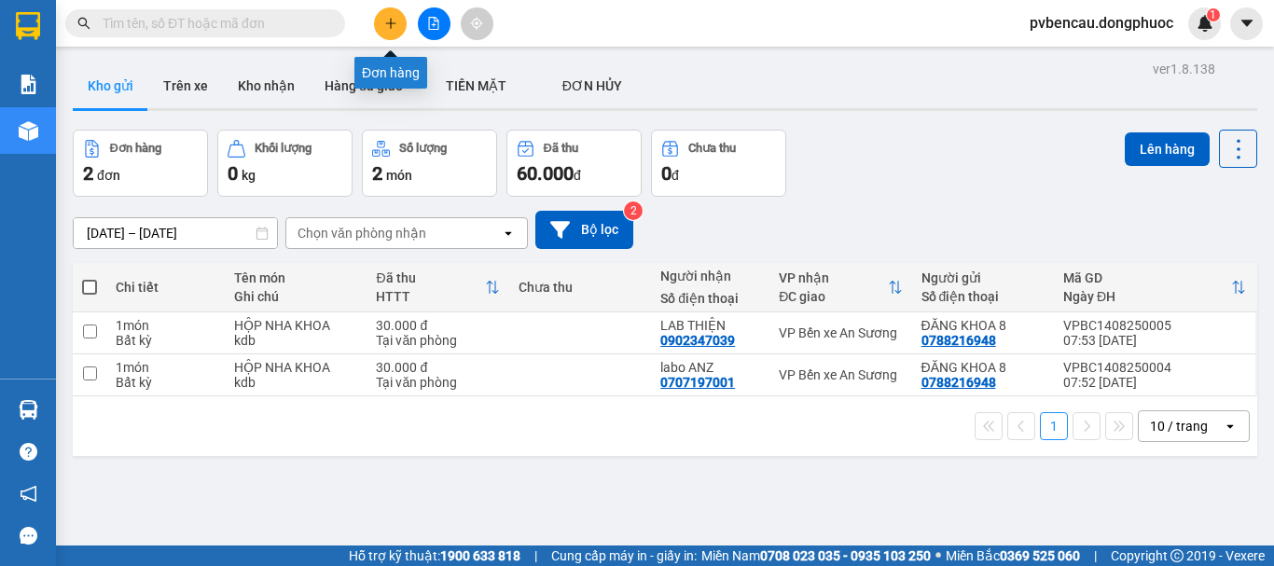
click at [387, 21] on icon "plus" at bounding box center [390, 23] width 13 height 13
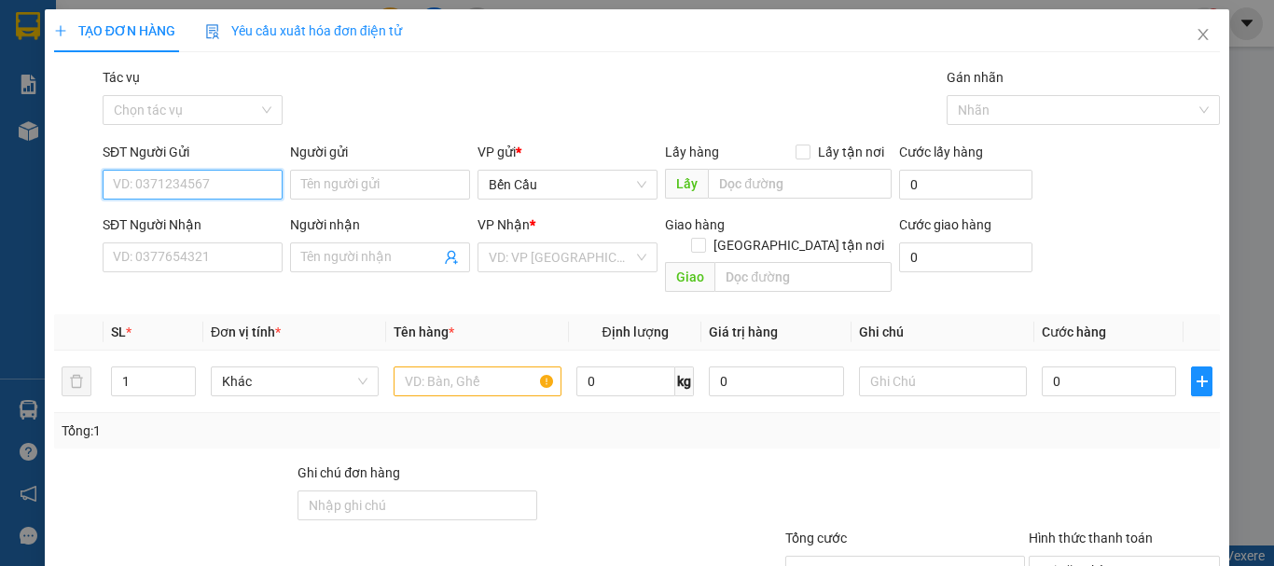
click at [178, 179] on input "SĐT Người Gửi" at bounding box center [193, 185] width 180 height 30
click at [214, 219] on div "0788216948 - ĐĂNG KHOA 8" at bounding box center [197, 222] width 169 height 21
type input "0788216948"
type input "ĐĂNG KHOA 8"
type input "0902347039"
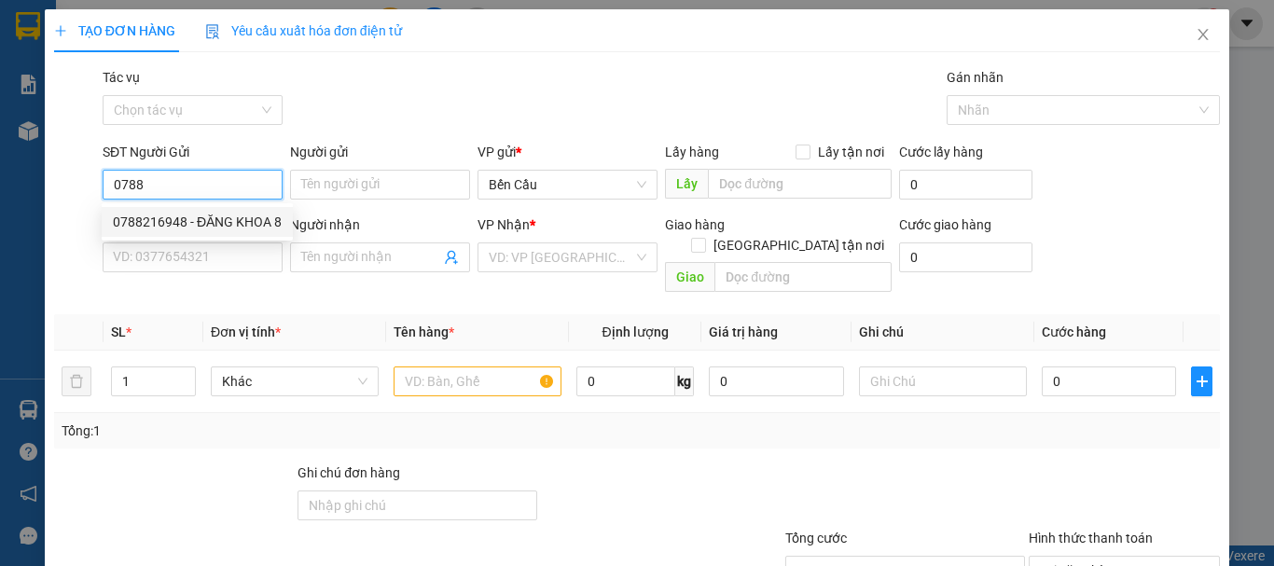
type input "LAB THIỆN"
type input "Kdb"
type input "30.000"
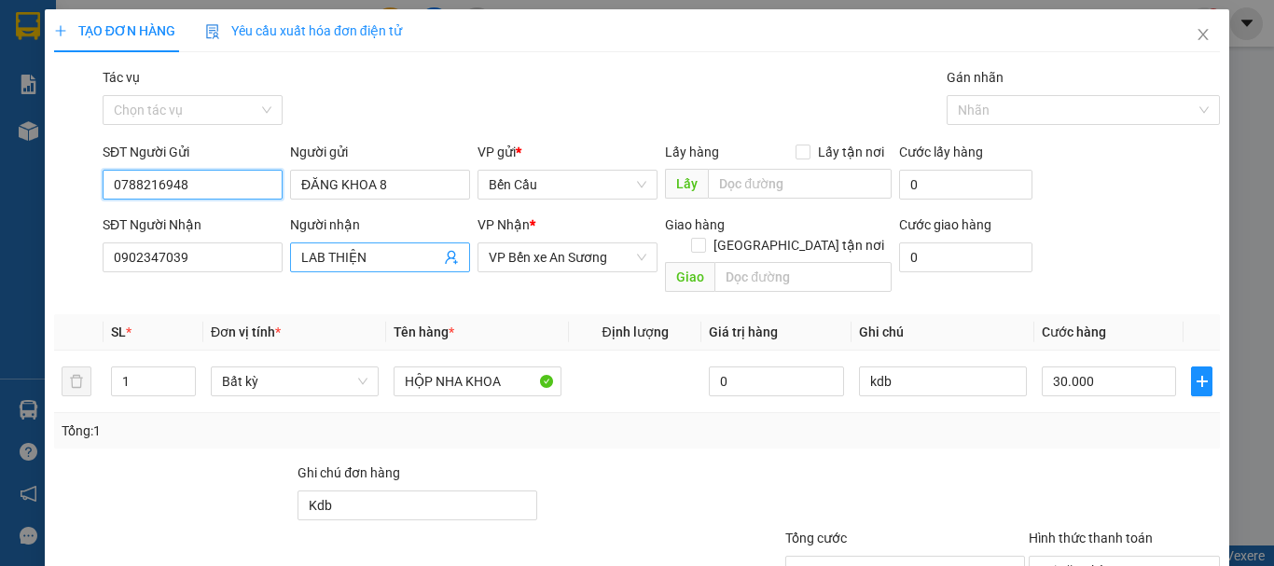
type input "0788216948"
click at [452, 256] on icon "user-add" at bounding box center [451, 257] width 15 height 15
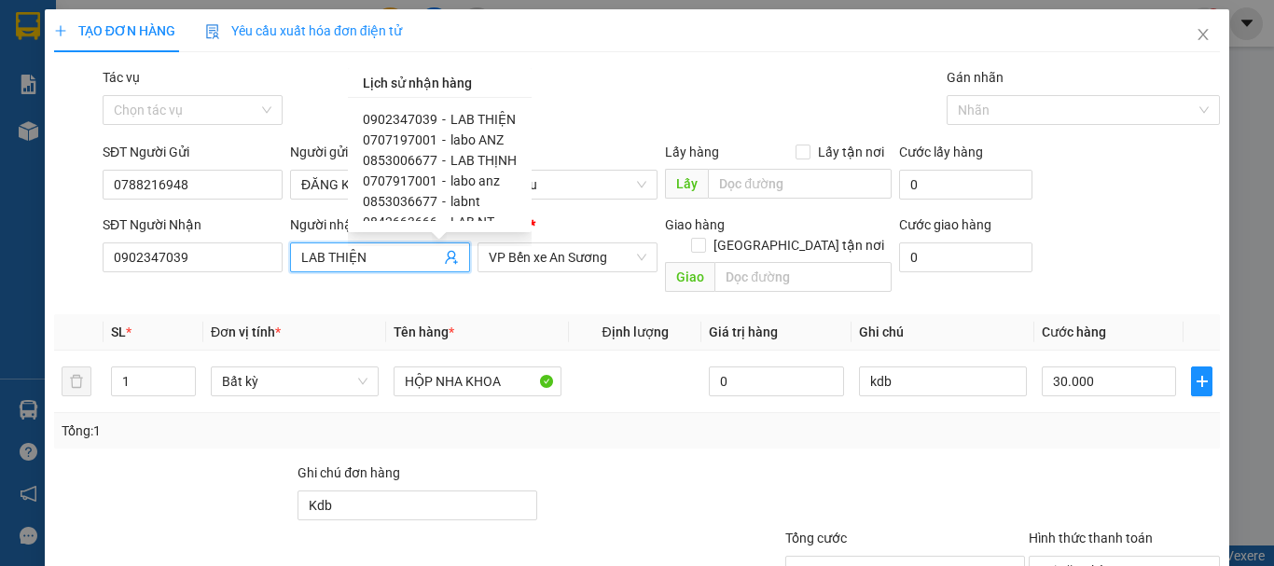
click at [457, 159] on span "LAB THỊNH" at bounding box center [484, 160] width 66 height 15
type input "0853006677"
type input "LAB THỊNH"
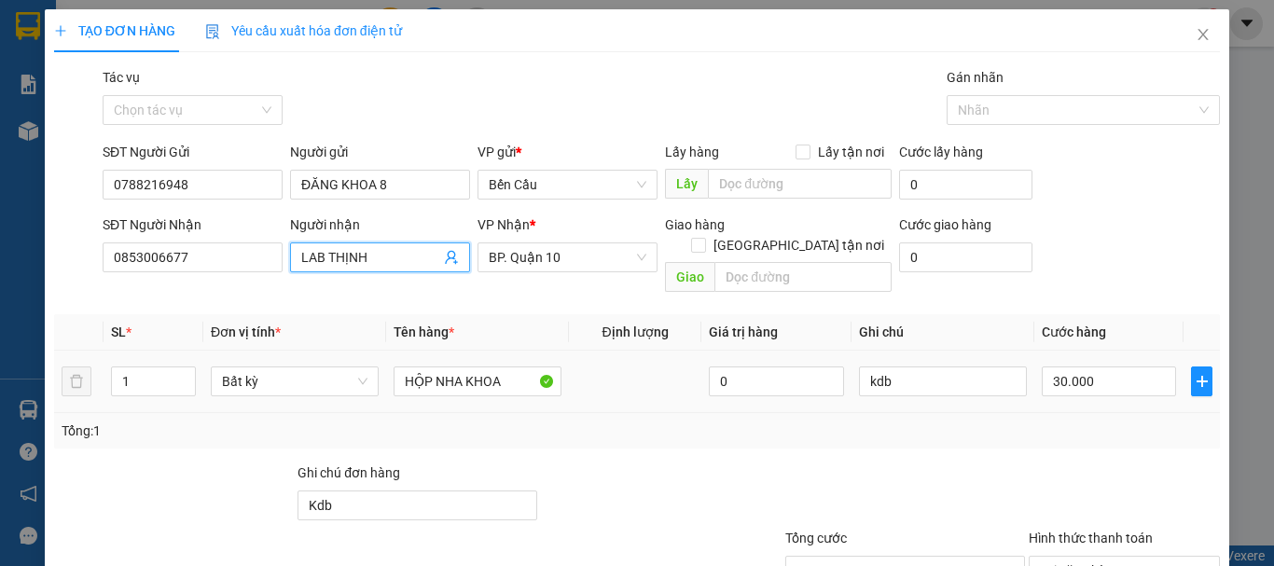
scroll to position [93, 0]
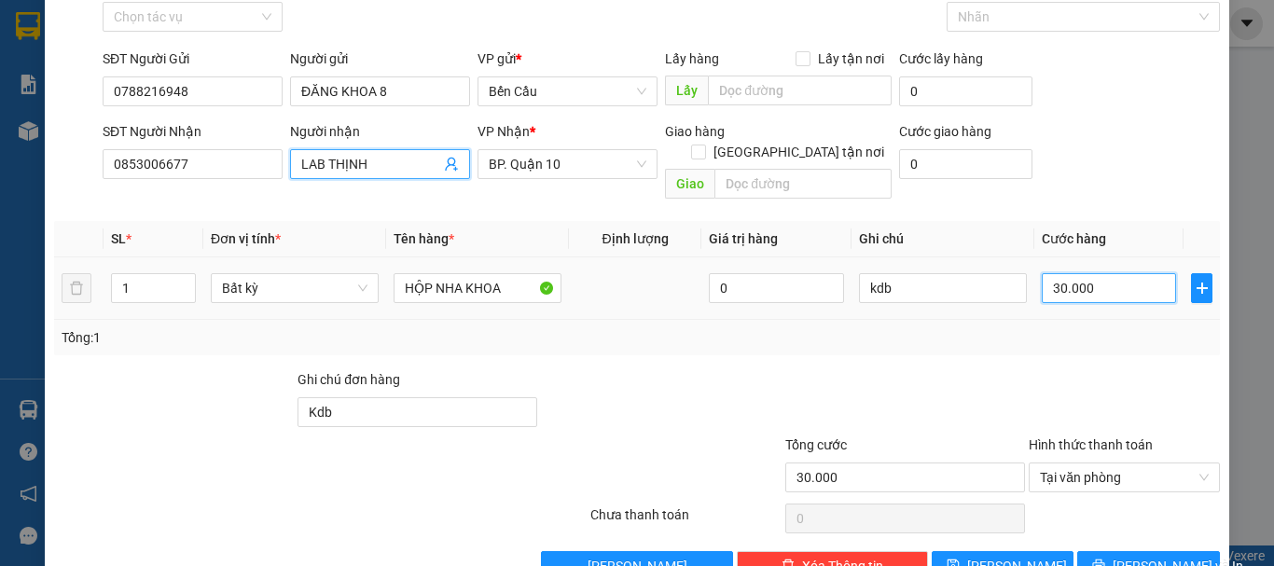
click at [1074, 273] on input "30.000" at bounding box center [1109, 288] width 134 height 30
type input "6"
type input "60"
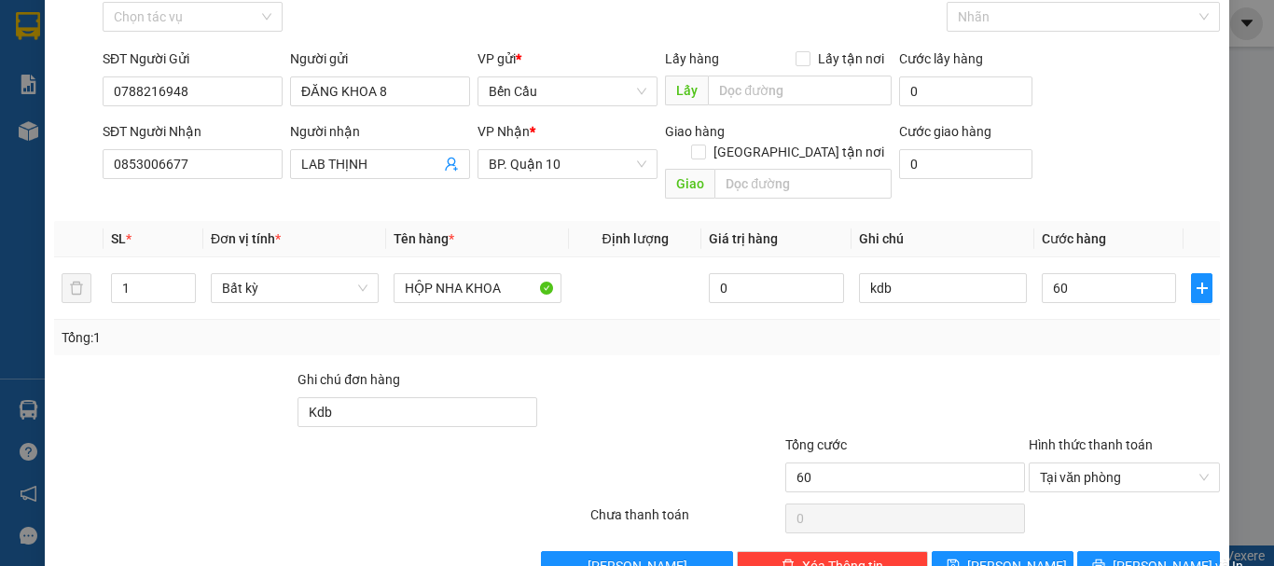
type input "60.000"
click at [1069, 338] on div "Transit Pickup Surcharge Ids Transit Deliver Surcharge Ids Transit Deliver Surc…" at bounding box center [637, 277] width 1166 height 607
click at [1153, 551] on button "[PERSON_NAME] và In" at bounding box center [1149, 566] width 143 height 30
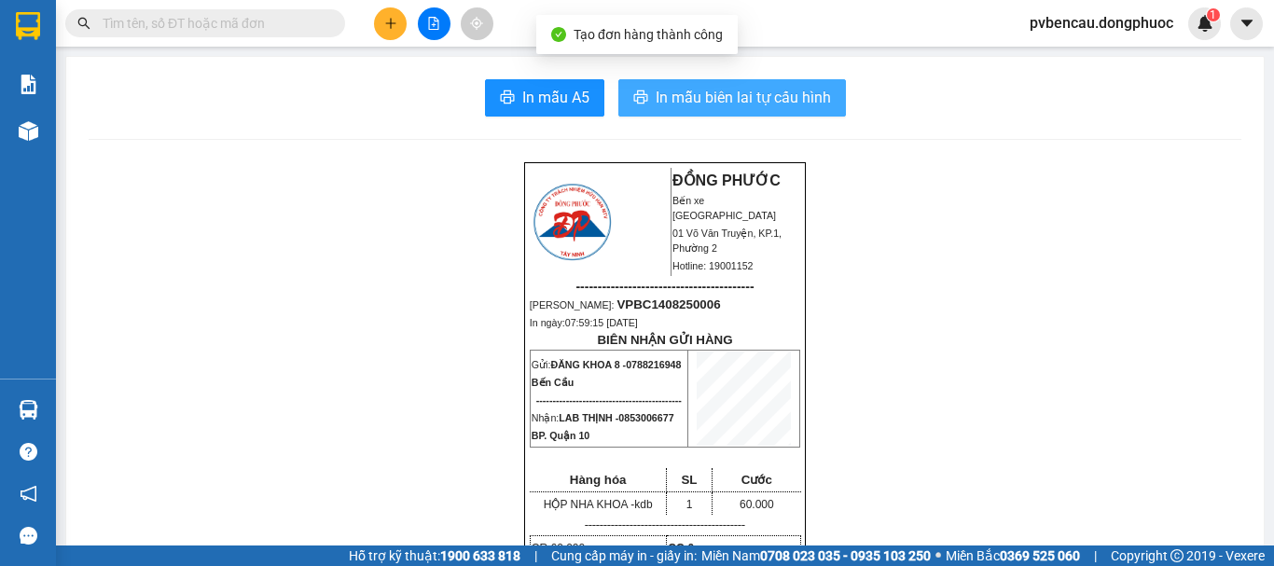
click at [702, 99] on span "In mẫu biên lai tự cấu hình" at bounding box center [743, 97] width 175 height 23
